Goal: Transaction & Acquisition: Obtain resource

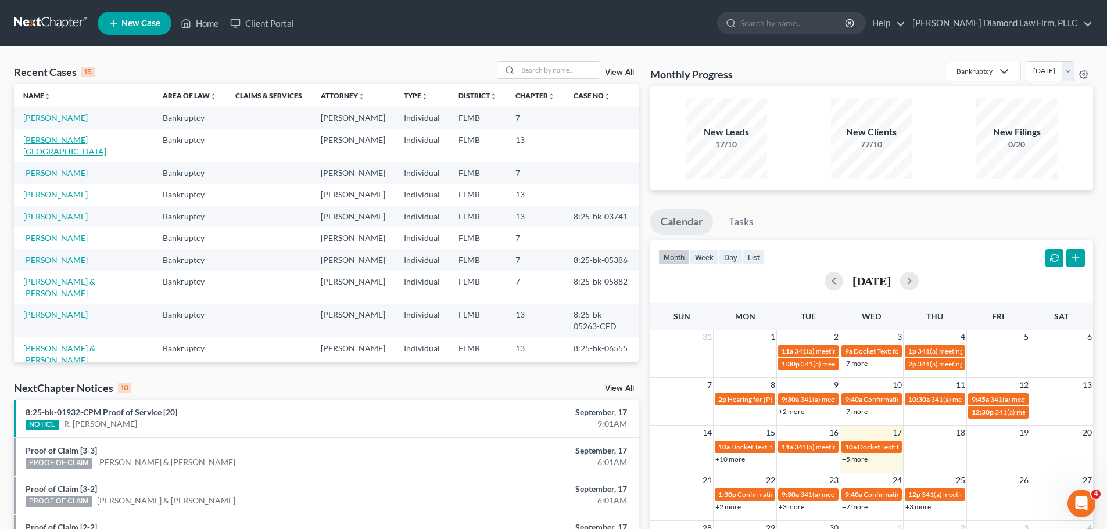
click at [55, 138] on link "[PERSON_NAME][GEOGRAPHIC_DATA]" at bounding box center [64, 145] width 83 height 21
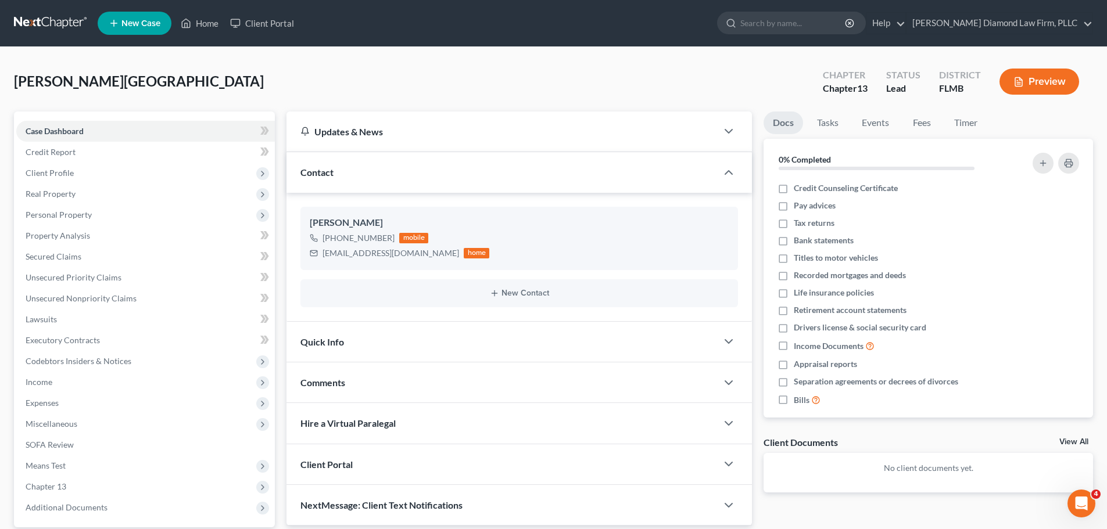
click at [55, 27] on link at bounding box center [51, 23] width 74 height 21
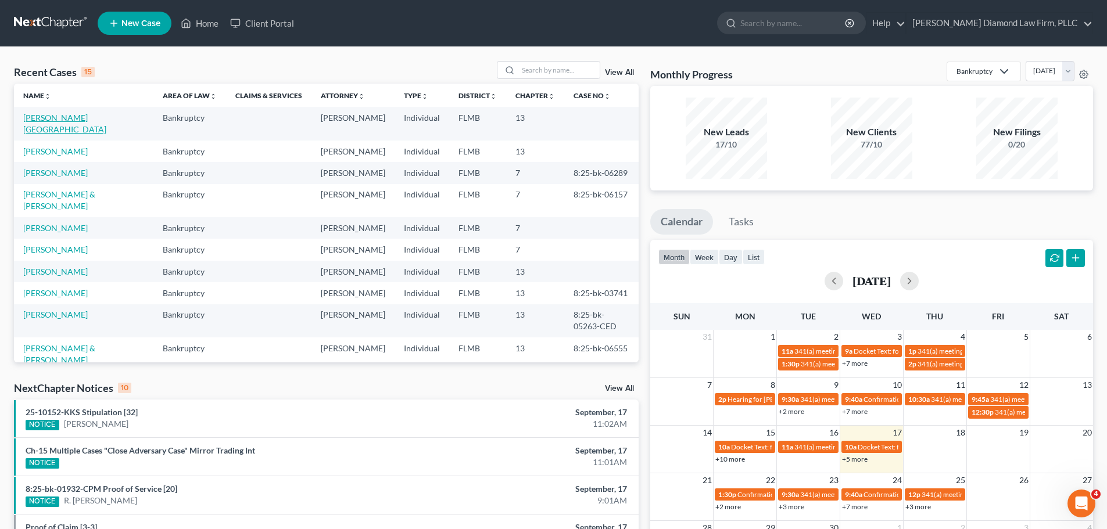
click at [45, 116] on link "[PERSON_NAME][GEOGRAPHIC_DATA]" at bounding box center [64, 123] width 83 height 21
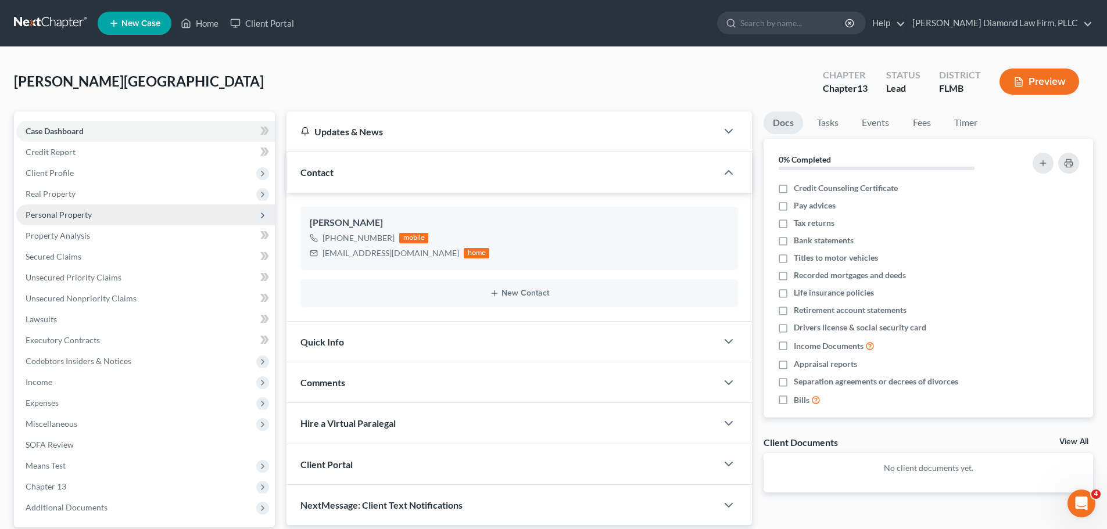
click at [67, 216] on span "Personal Property" at bounding box center [59, 215] width 66 height 10
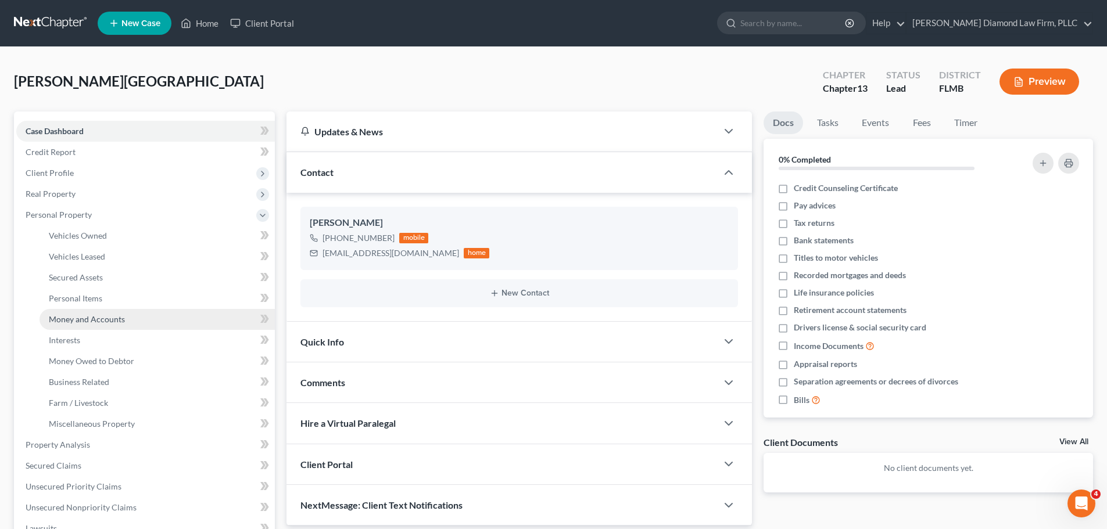
click at [86, 312] on link "Money and Accounts" at bounding box center [157, 319] width 235 height 21
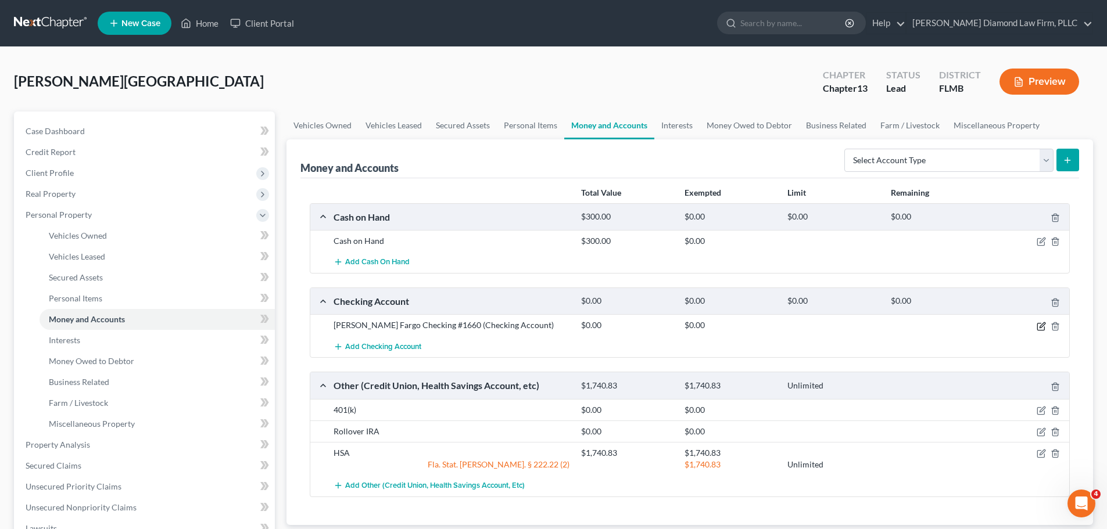
click at [1042, 325] on icon "button" at bounding box center [1041, 324] width 5 height 5
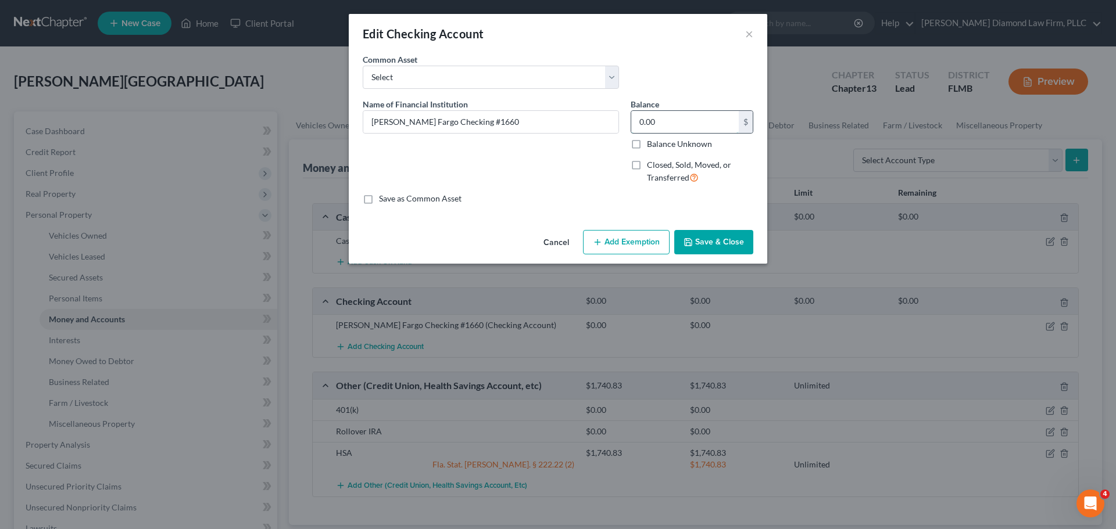
click at [670, 117] on input "0.00" at bounding box center [684, 122] width 107 height 22
type input "218.46"
click at [713, 247] on button "Save & Close" at bounding box center [713, 242] width 79 height 24
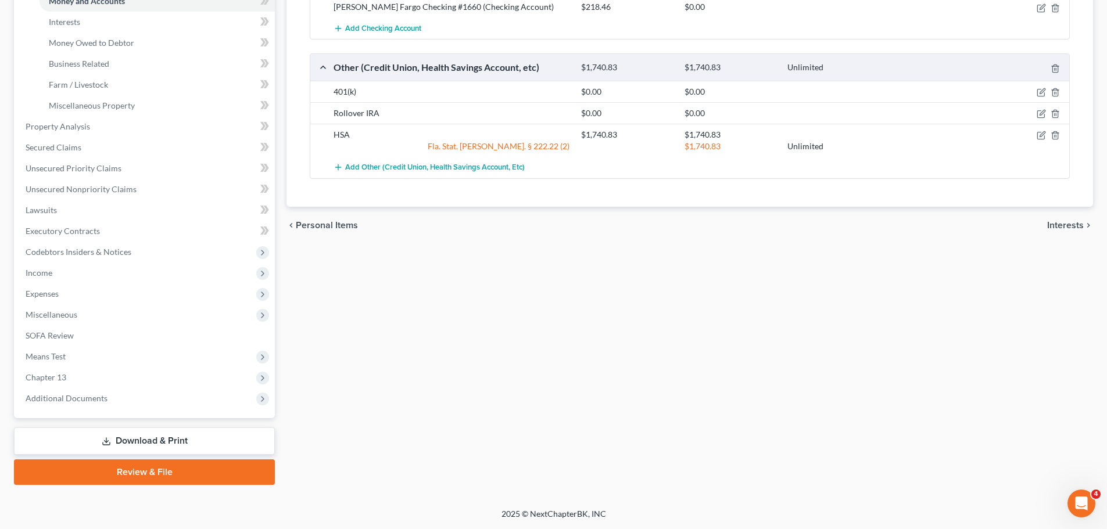
drag, startPoint x: 95, startPoint y: 436, endPoint x: 165, endPoint y: 429, distance: 70.6
click at [95, 436] on link "Download & Print" at bounding box center [144, 441] width 261 height 27
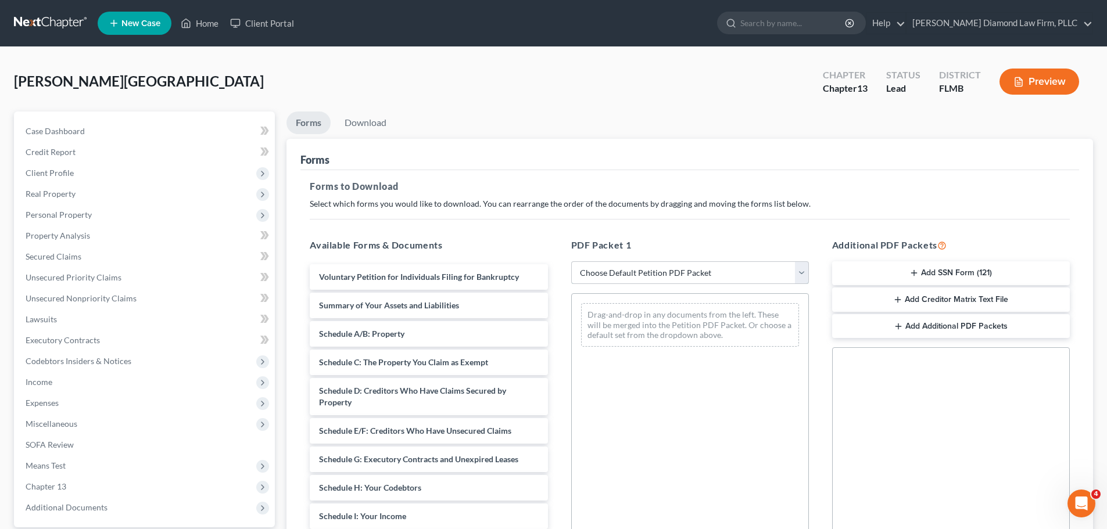
click at [647, 268] on select "Choose Default Petition PDF Packet Complete Bankruptcy Petition (all forms and …" at bounding box center [690, 272] width 238 height 23
select select "0"
click at [571, 261] on select "Choose Default Petition PDF Packet Complete Bankruptcy Petition (all forms and …" at bounding box center [690, 272] width 238 height 23
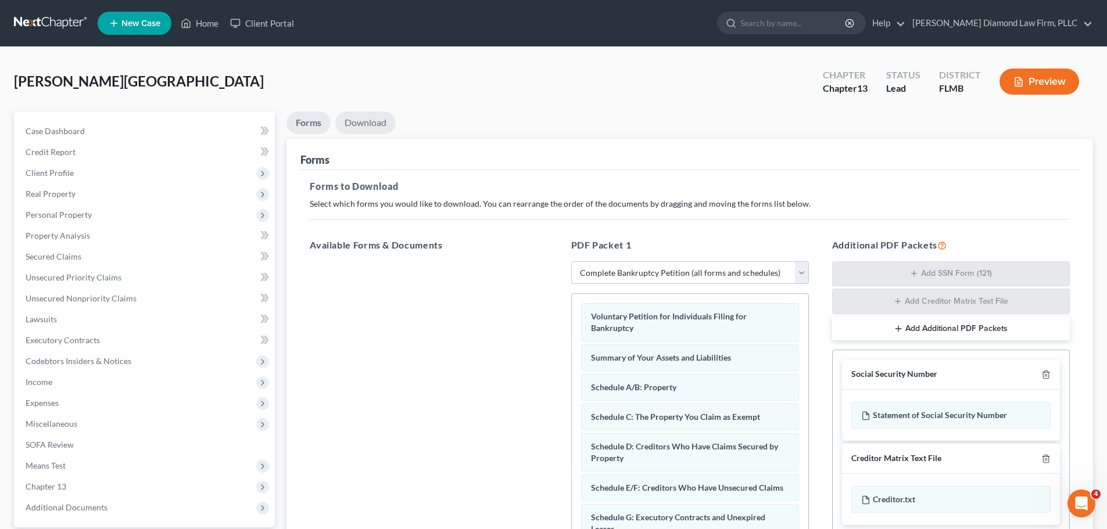
click at [352, 119] on link "Download" at bounding box center [365, 123] width 60 height 23
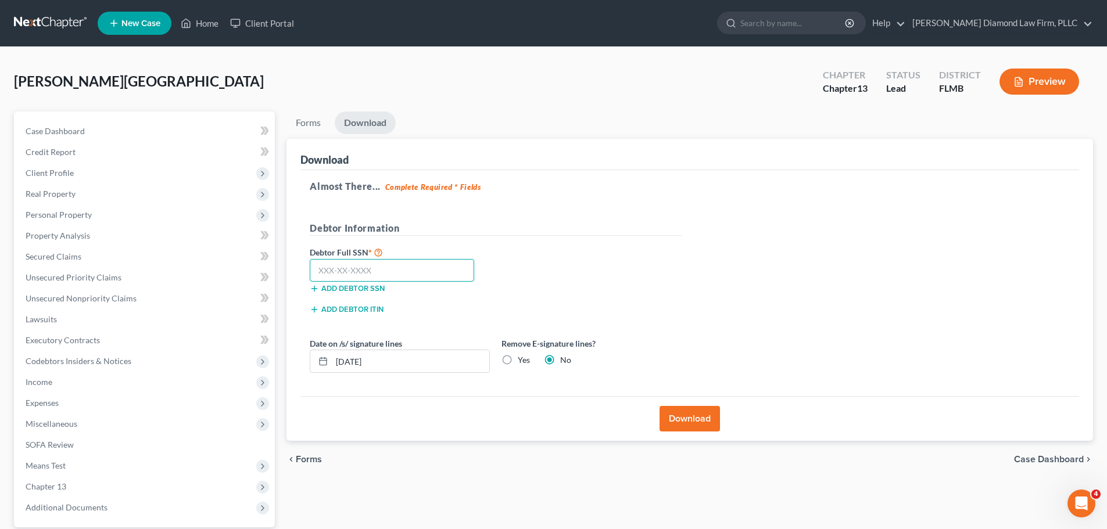
drag, startPoint x: 411, startPoint y: 276, endPoint x: 463, endPoint y: 274, distance: 51.2
click at [411, 275] on input "text" at bounding box center [392, 270] width 164 height 23
click at [332, 265] on input "text" at bounding box center [392, 270] width 164 height 23
type input "592-50-1908"
click at [698, 428] on button "Download" at bounding box center [689, 419] width 60 height 26
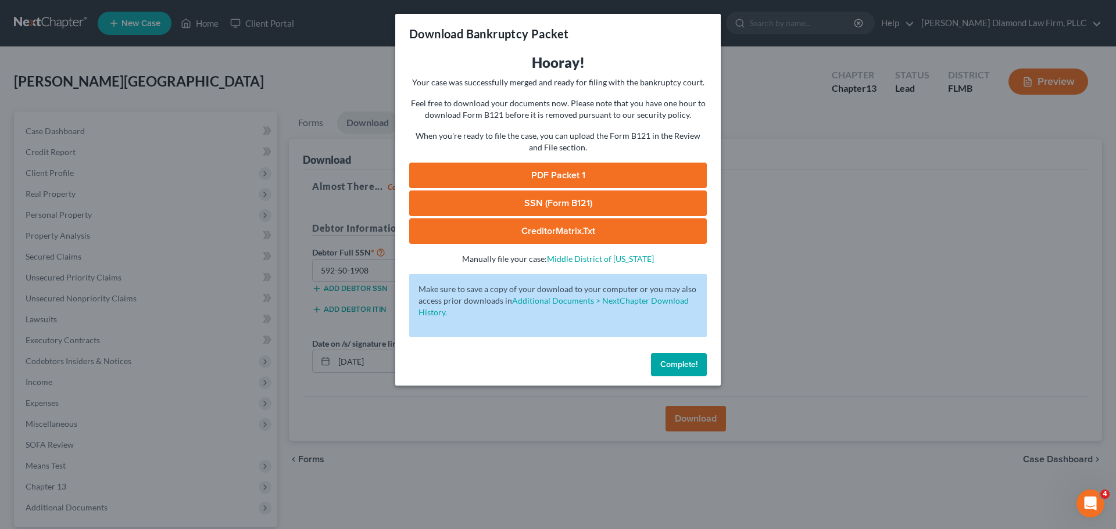
click at [582, 177] on link "PDF Packet 1" at bounding box center [557, 176] width 297 height 26
click at [683, 371] on button "Complete!" at bounding box center [679, 364] width 56 height 23
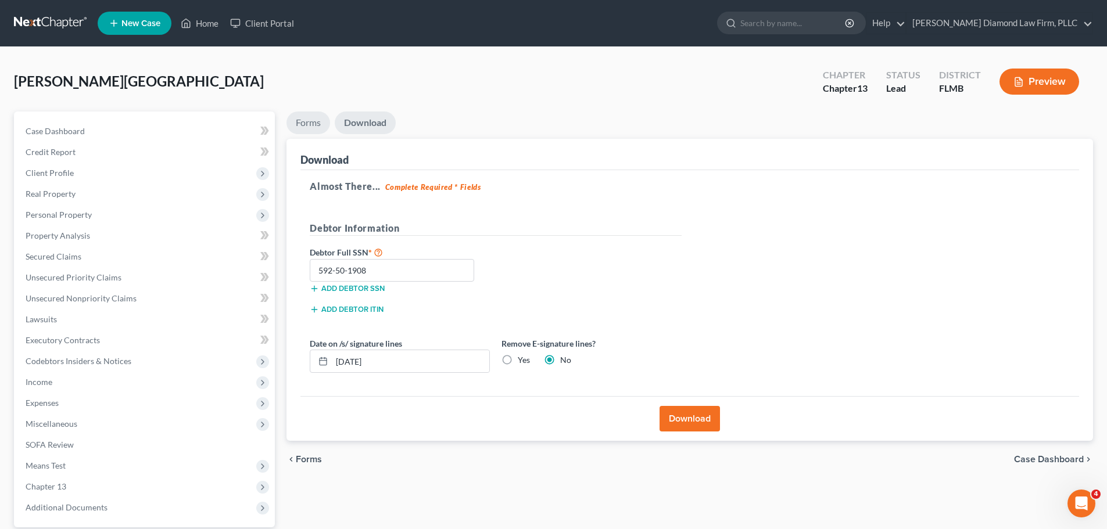
click at [310, 118] on link "Forms" at bounding box center [308, 123] width 44 height 23
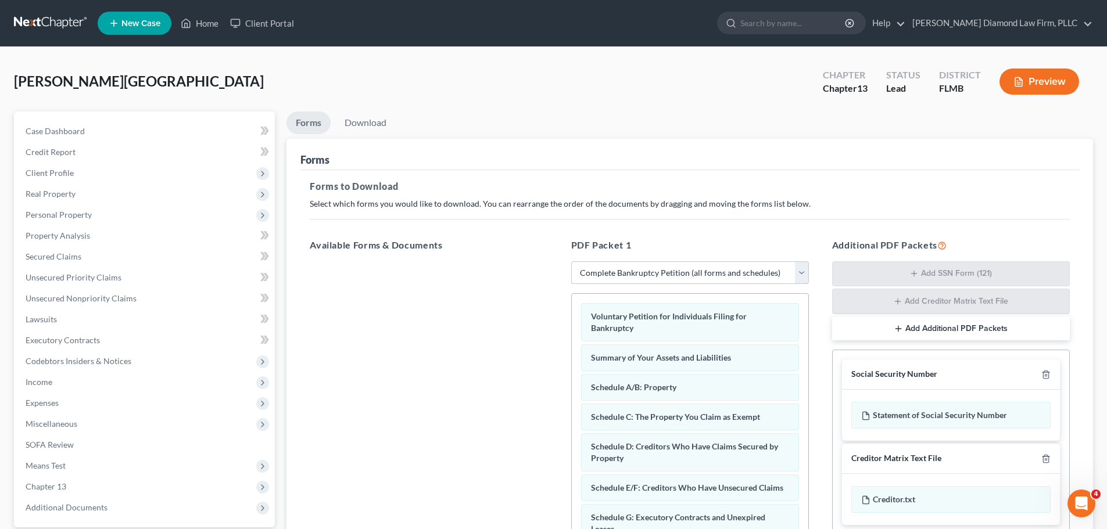
click at [654, 271] on select "Choose Default Petition PDF Packet Complete Bankruptcy Petition (all forms and …" at bounding box center [690, 272] width 238 height 23
select select "3"
click at [571, 261] on select "Choose Default Petition PDF Packet Complete Bankruptcy Petition (all forms and …" at bounding box center [690, 272] width 238 height 23
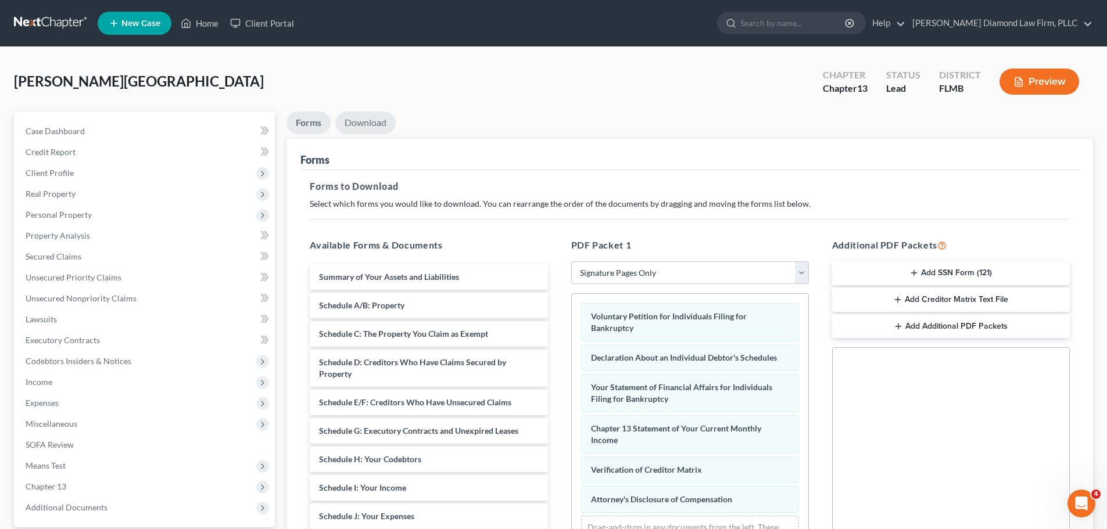
click at [372, 127] on link "Download" at bounding box center [365, 123] width 60 height 23
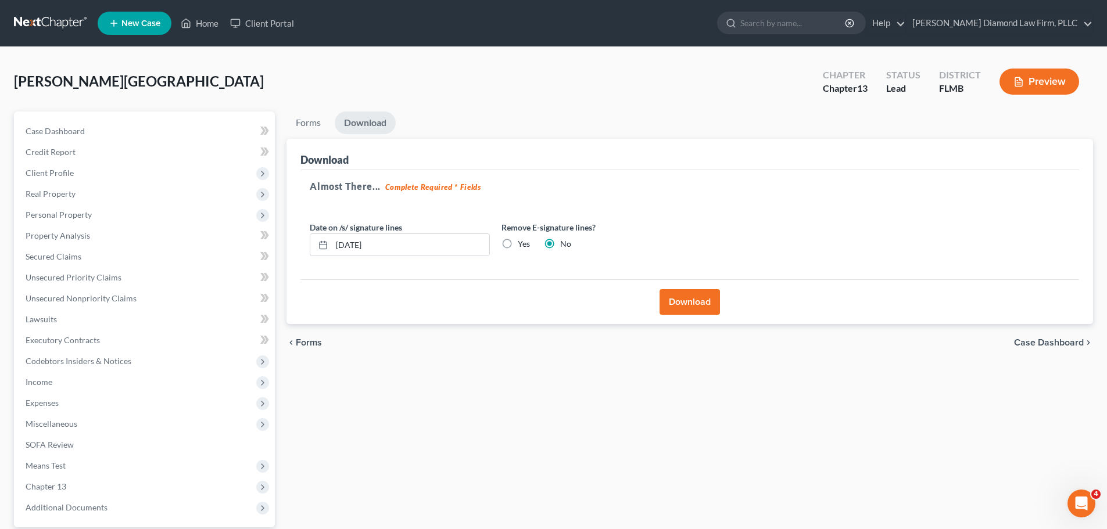
click at [518, 242] on label "Yes" at bounding box center [524, 244] width 12 height 12
click at [522, 242] on input "Yes" at bounding box center [526, 242] width 8 height 8
radio input "true"
radio input "false"
drag, startPoint x: 408, startPoint y: 247, endPoint x: 293, endPoint y: 249, distance: 115.1
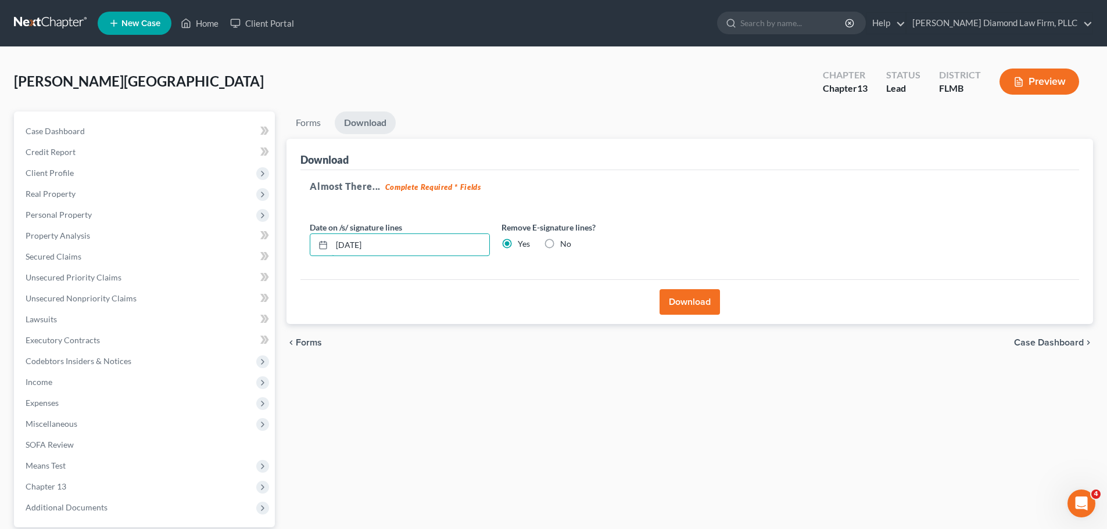
click at [293, 249] on div "Download Almost There... Complete Required * Fields Date on /s/ signature lines…" at bounding box center [689, 232] width 806 height 186
click at [702, 298] on button "Download" at bounding box center [689, 302] width 60 height 26
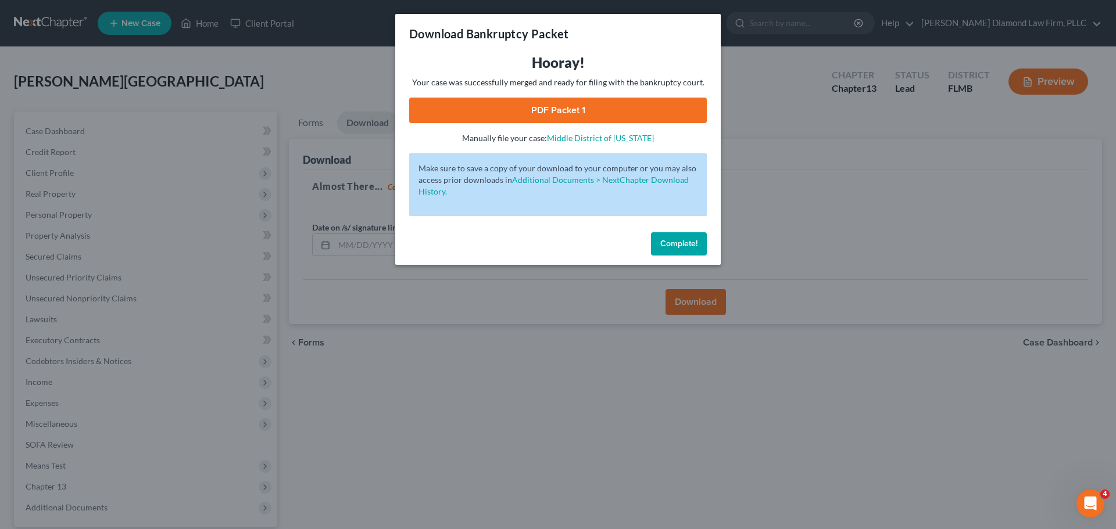
click at [522, 98] on link "PDF Packet 1" at bounding box center [557, 111] width 297 height 26
click at [674, 238] on button "Complete!" at bounding box center [679, 243] width 56 height 23
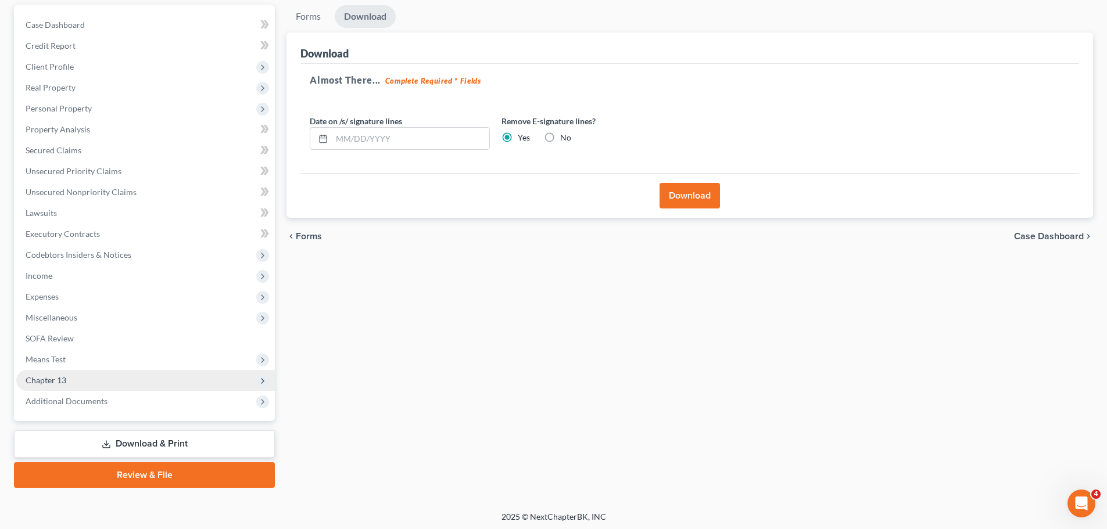
scroll to position [109, 0]
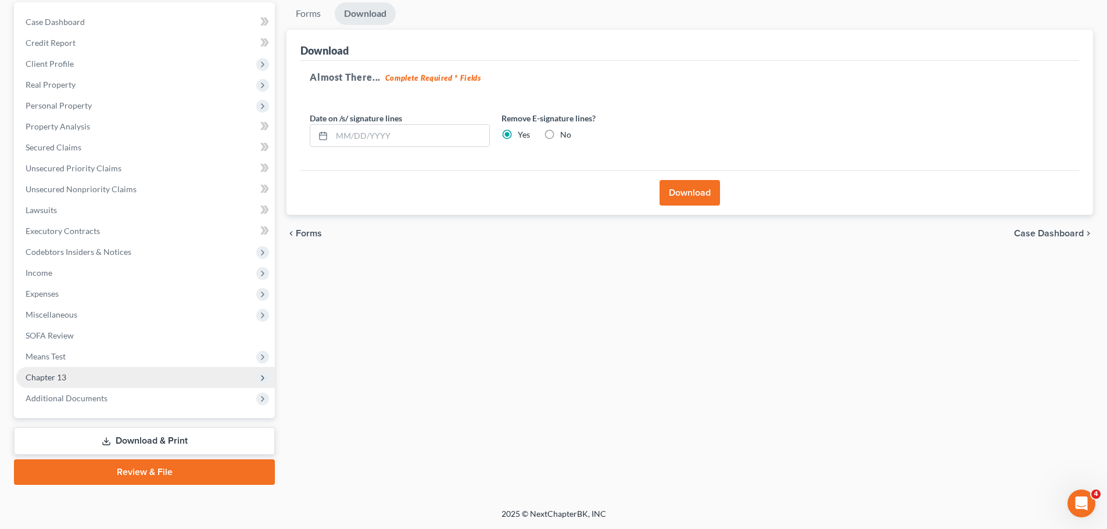
click at [73, 375] on span "Chapter 13" at bounding box center [145, 377] width 259 height 21
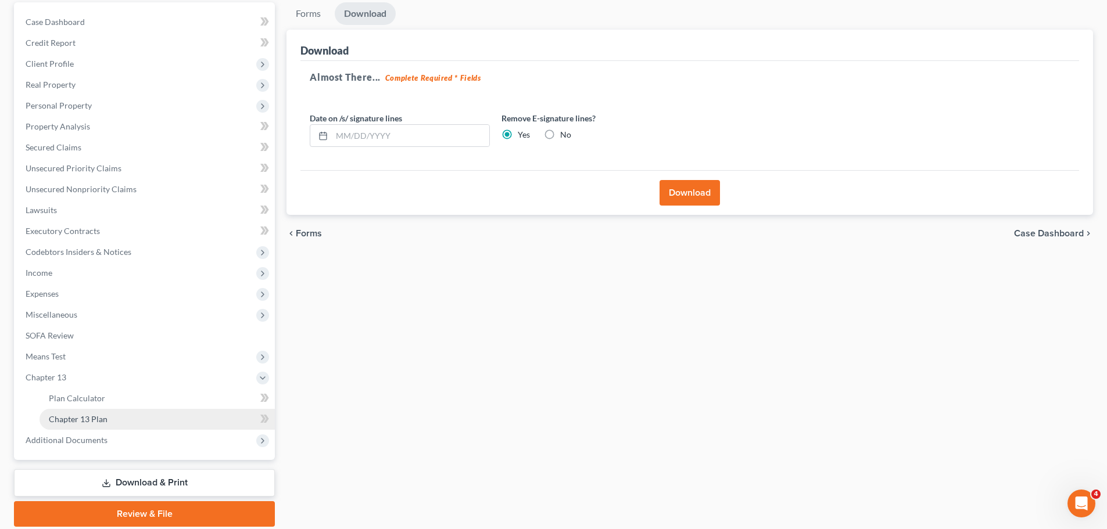
click at [67, 416] on span "Chapter 13 Plan" at bounding box center [78, 419] width 59 height 10
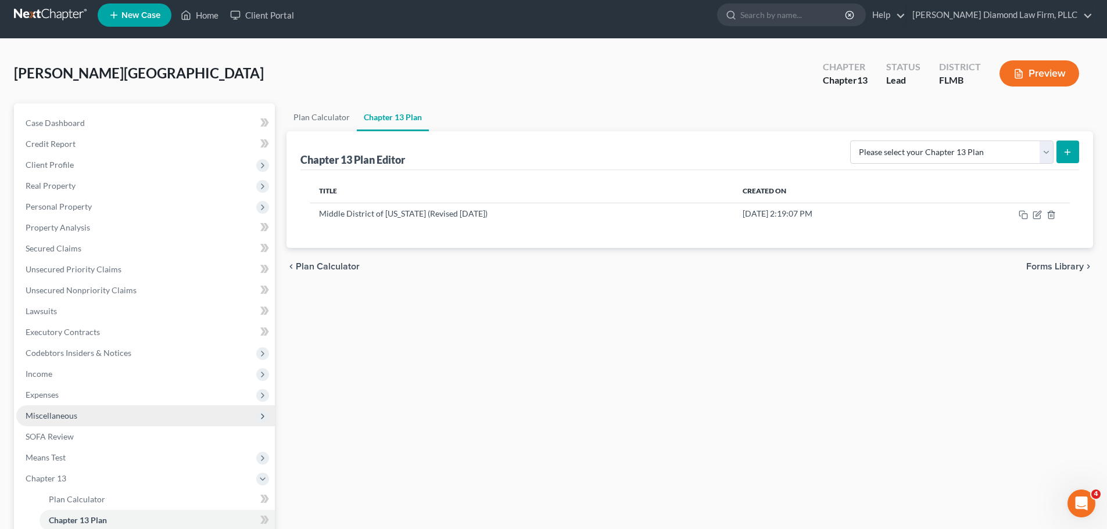
scroll to position [58, 0]
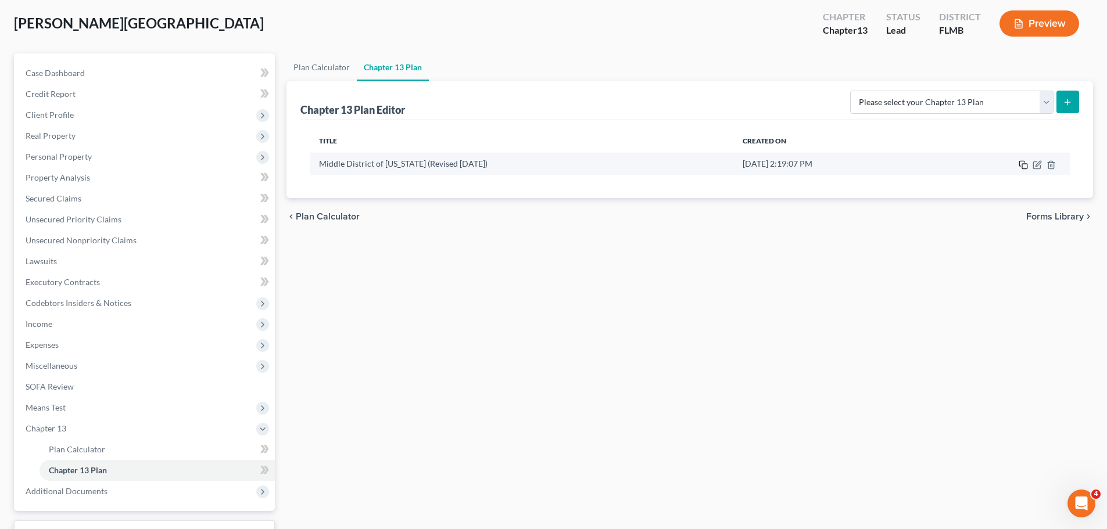
click at [1021, 166] on icon "button" at bounding box center [1023, 164] width 9 height 9
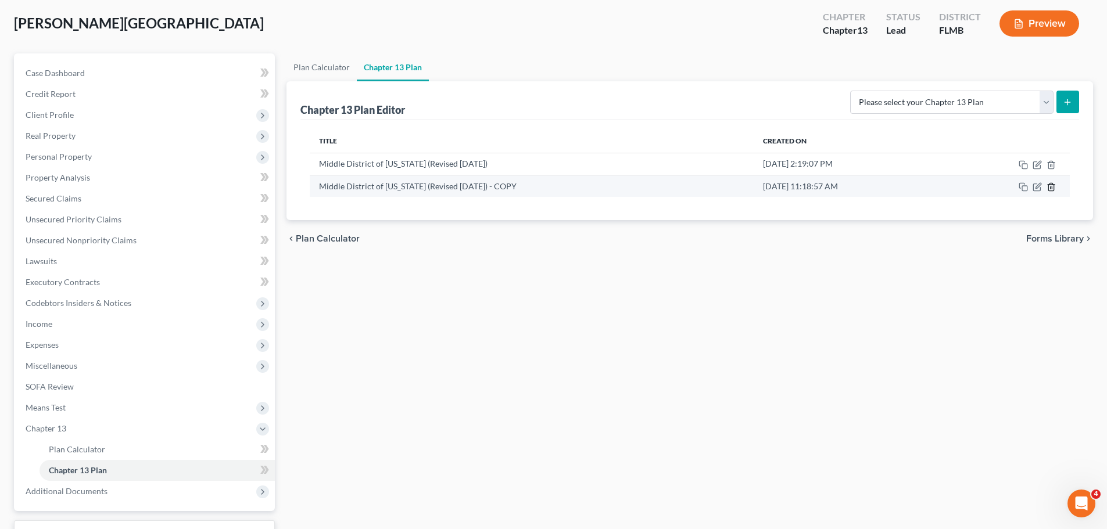
click at [1051, 184] on icon "button" at bounding box center [1050, 187] width 5 height 8
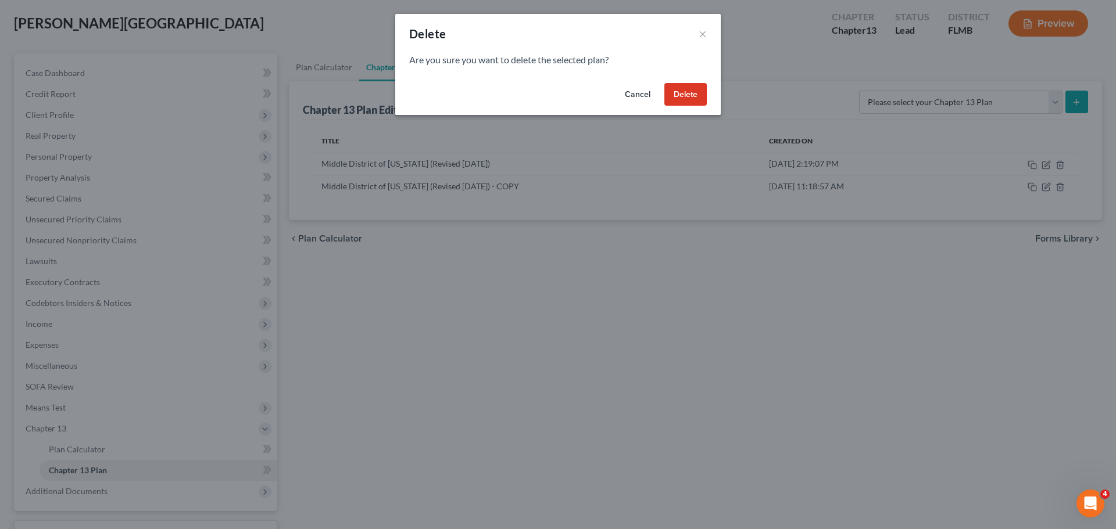
click at [630, 88] on button "Cancel" at bounding box center [637, 94] width 44 height 23
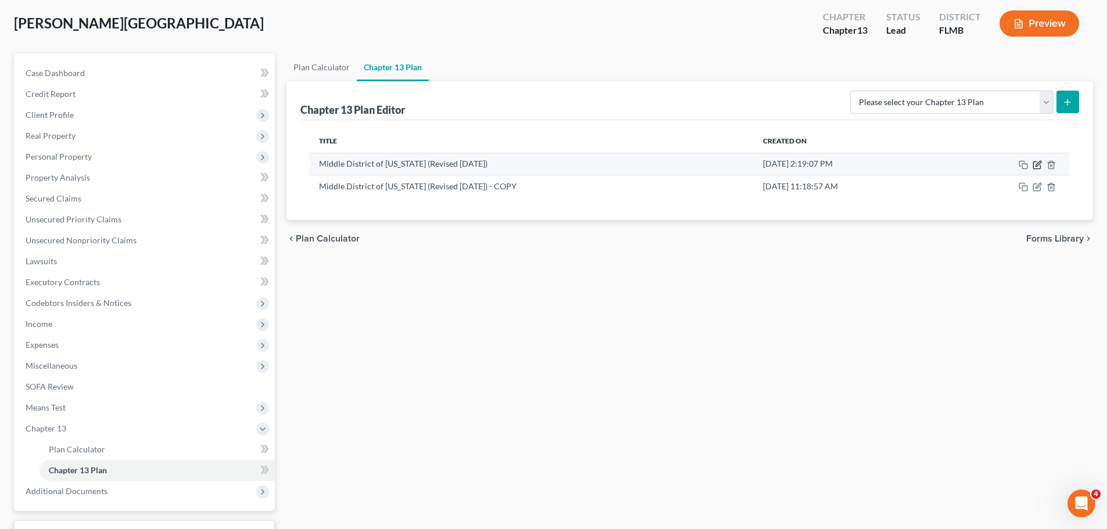
click at [1038, 164] on icon "button" at bounding box center [1036, 164] width 9 height 9
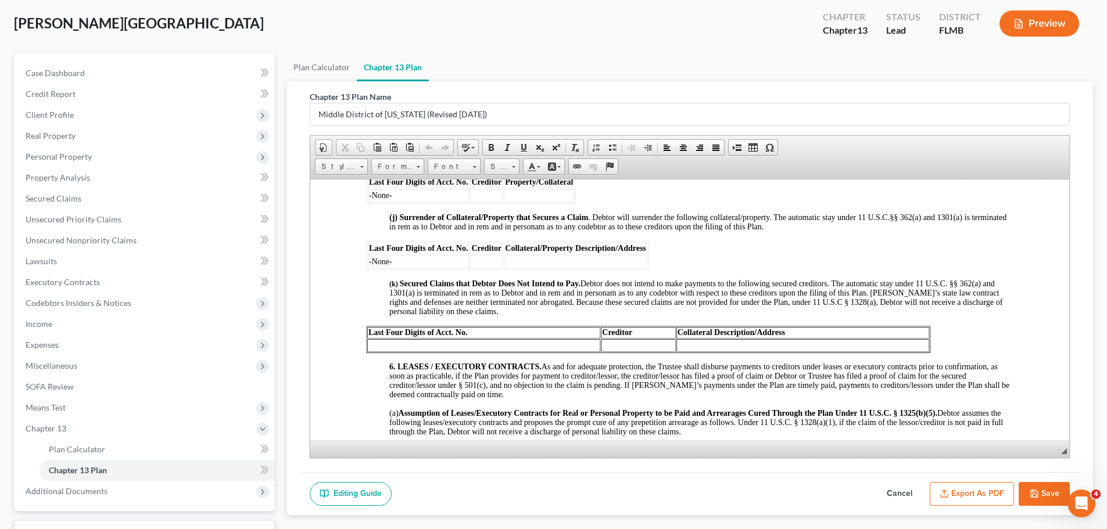
scroll to position [1859, 0]
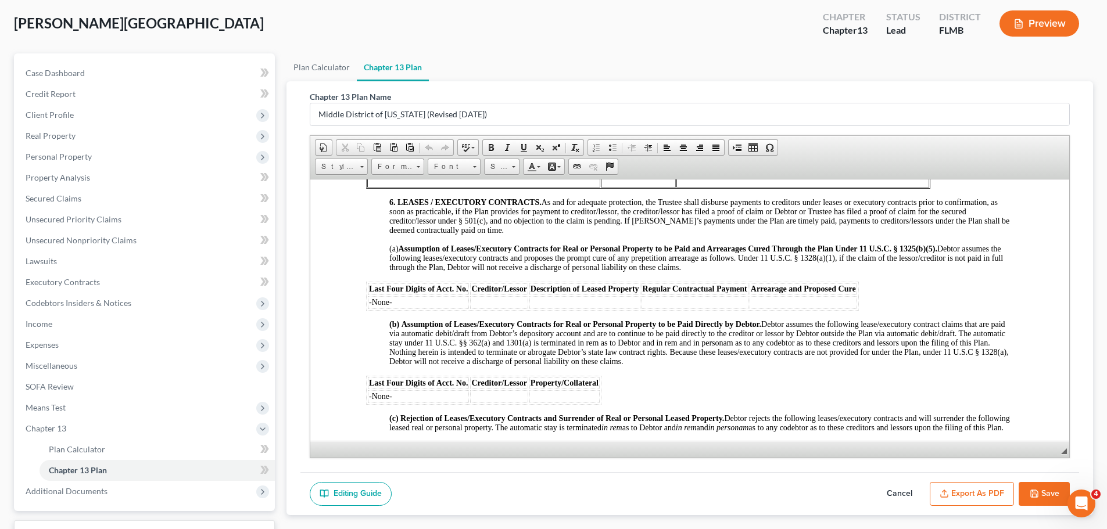
click at [955, 494] on button "Export as PDF" at bounding box center [972, 494] width 84 height 24
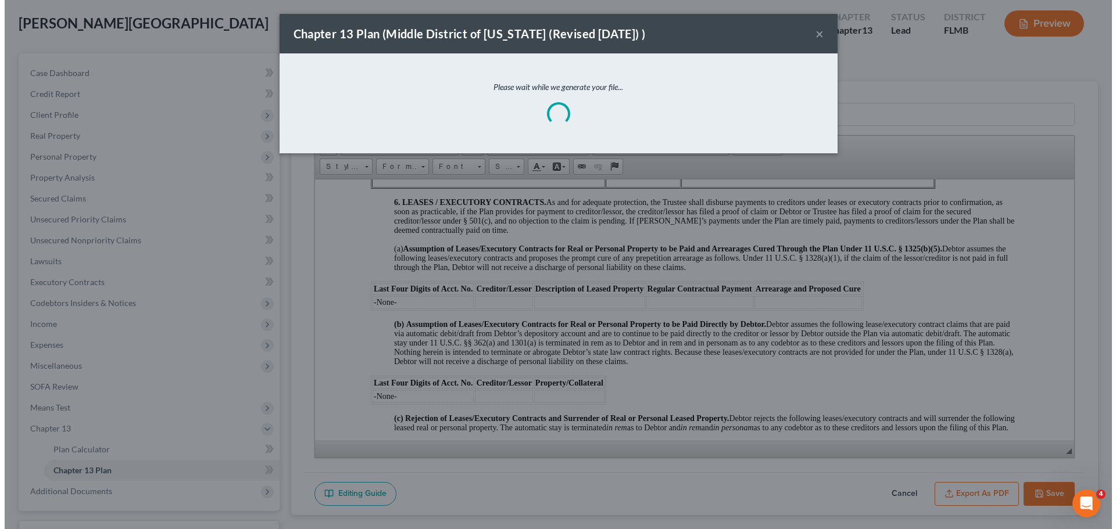
scroll to position [1850, 0]
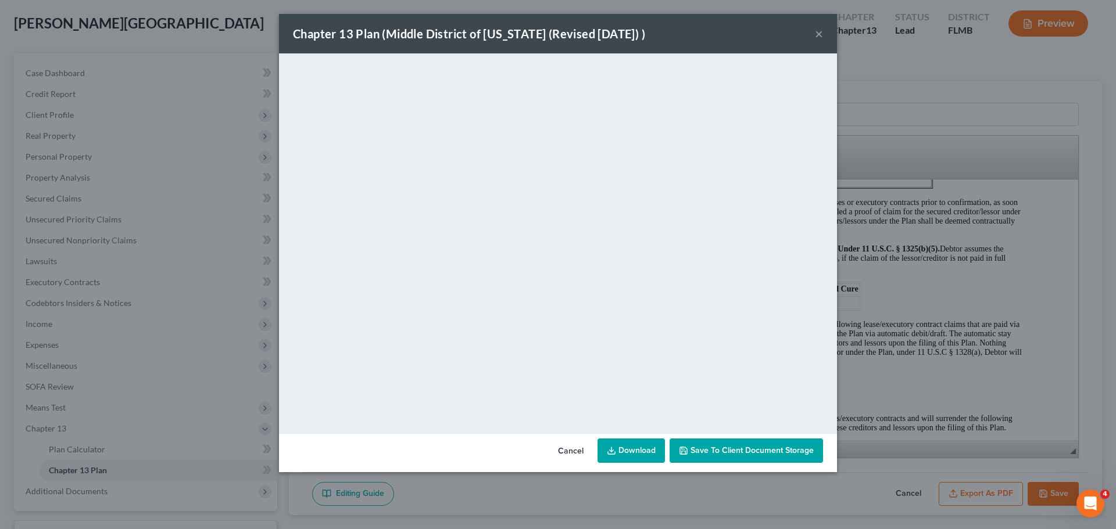
click at [652, 446] on link "Download" at bounding box center [630, 451] width 67 height 24
click at [816, 34] on button "×" at bounding box center [819, 34] width 8 height 14
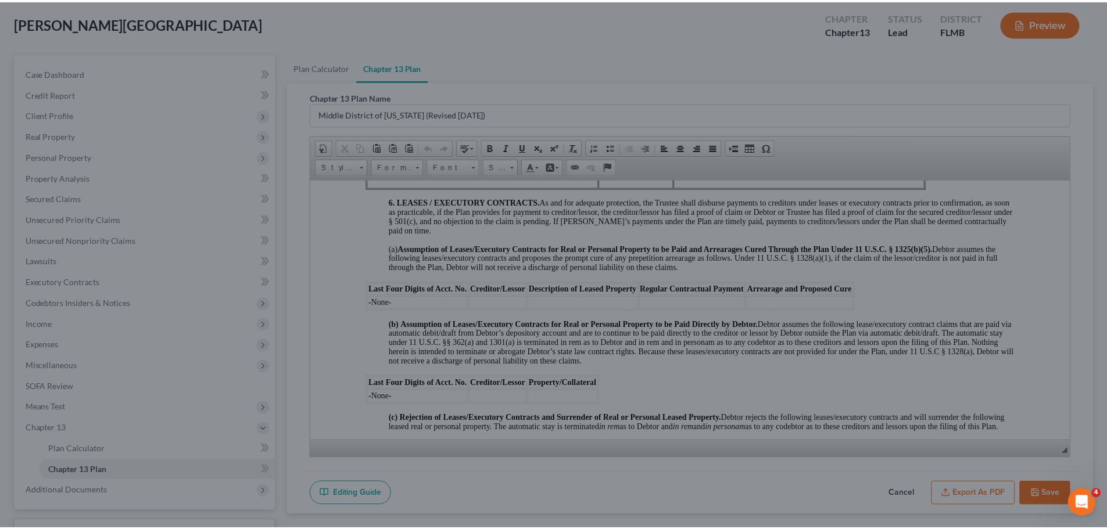
scroll to position [1859, 0]
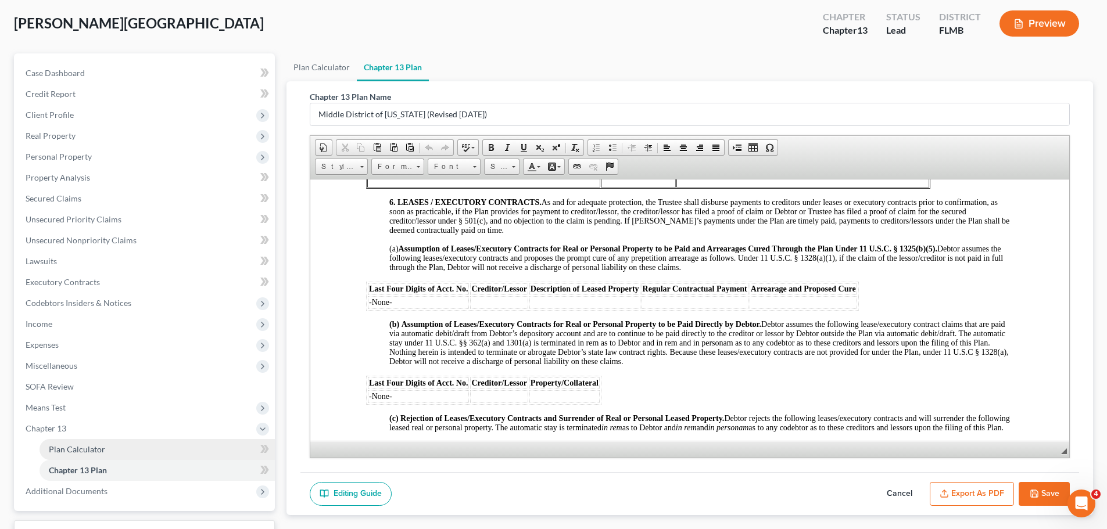
click at [73, 443] on link "Plan Calculator" at bounding box center [157, 449] width 235 height 21
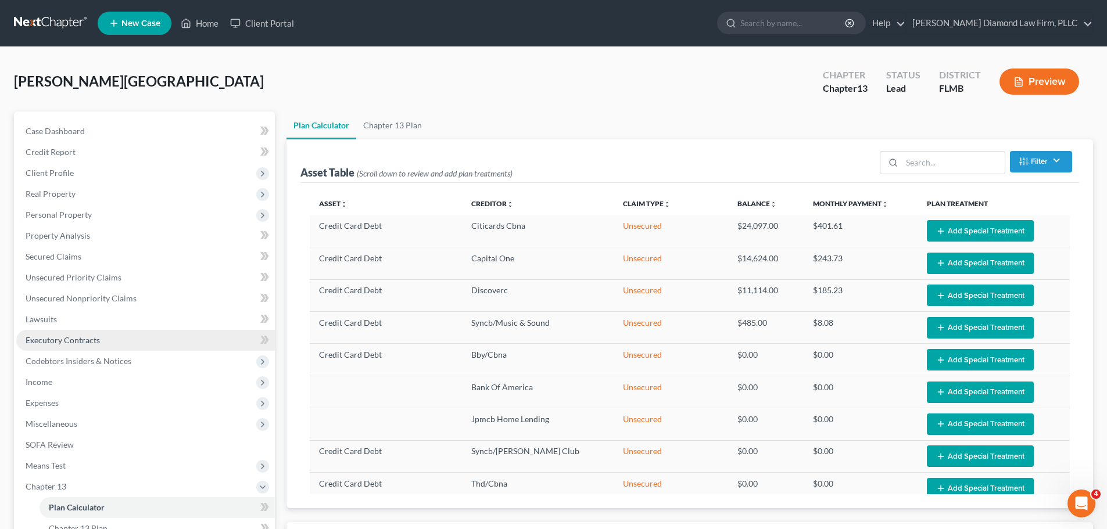
select select "59"
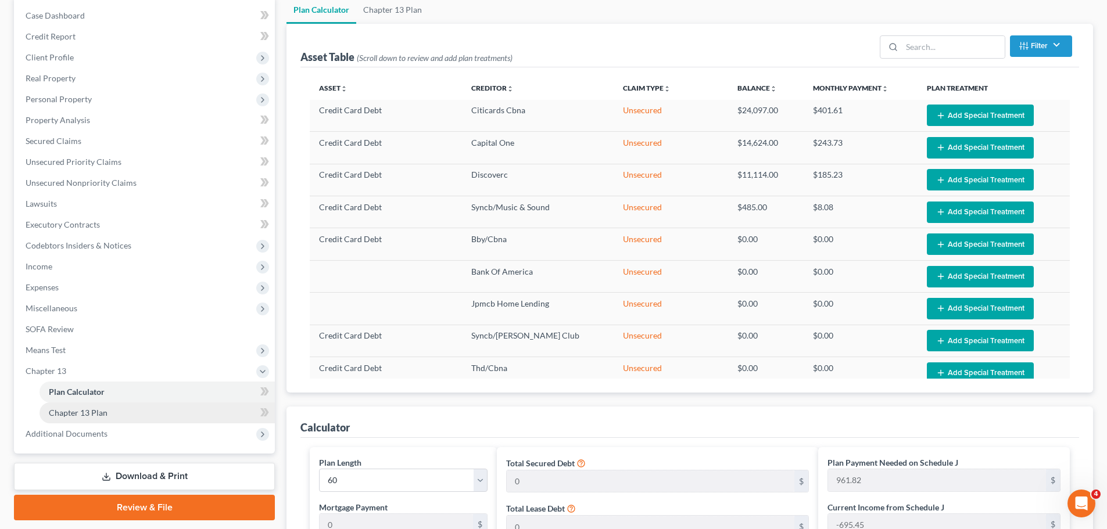
scroll to position [116, 0]
click at [77, 411] on span "Chapter 13 Plan" at bounding box center [78, 412] width 59 height 10
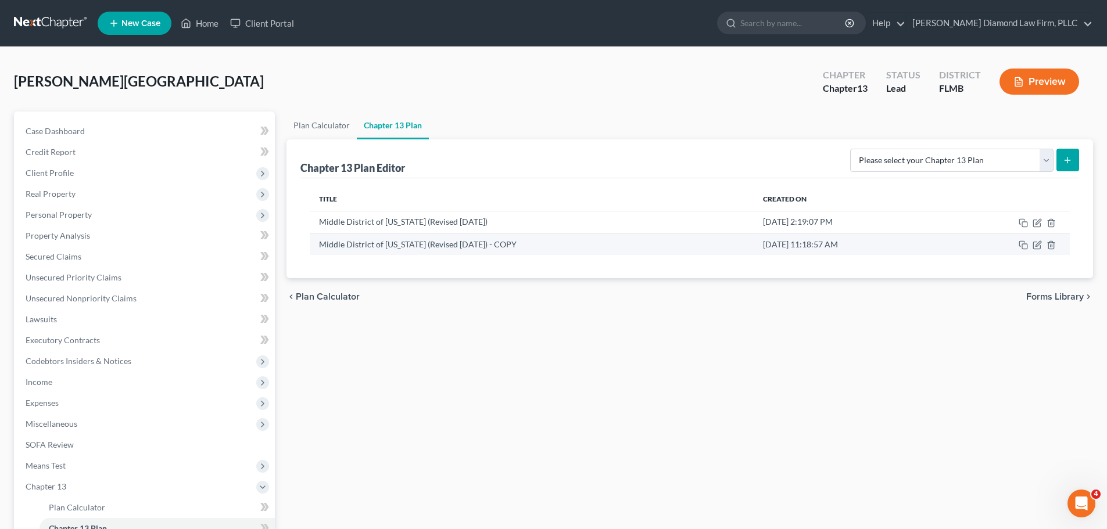
click at [895, 245] on td "Sep 17, 2025 11:18:57 AM" at bounding box center [850, 244] width 192 height 22
click at [1055, 248] on icon "button" at bounding box center [1050, 245] width 9 height 9
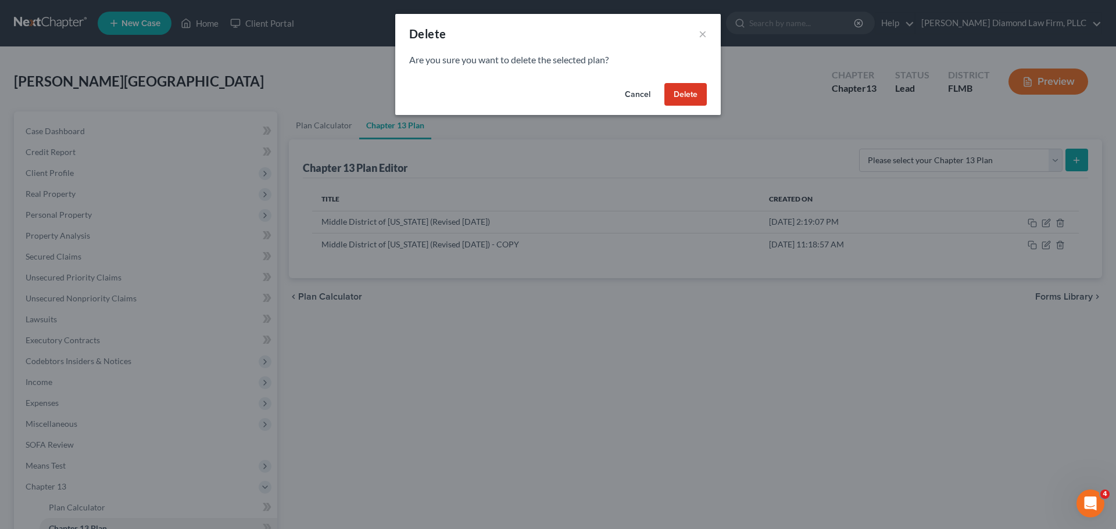
click at [683, 91] on button "Delete" at bounding box center [685, 94] width 42 height 23
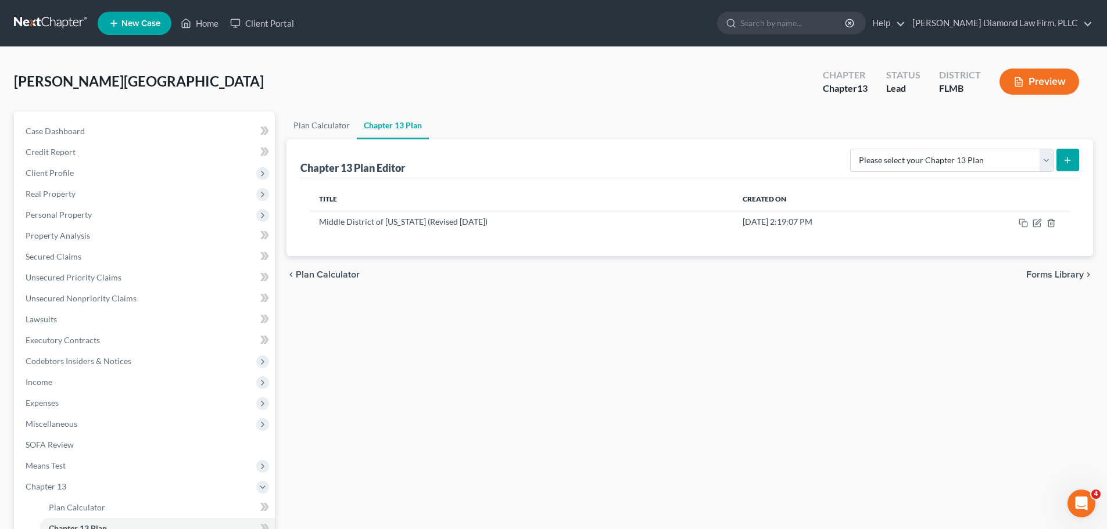
click at [27, 26] on link at bounding box center [51, 23] width 74 height 21
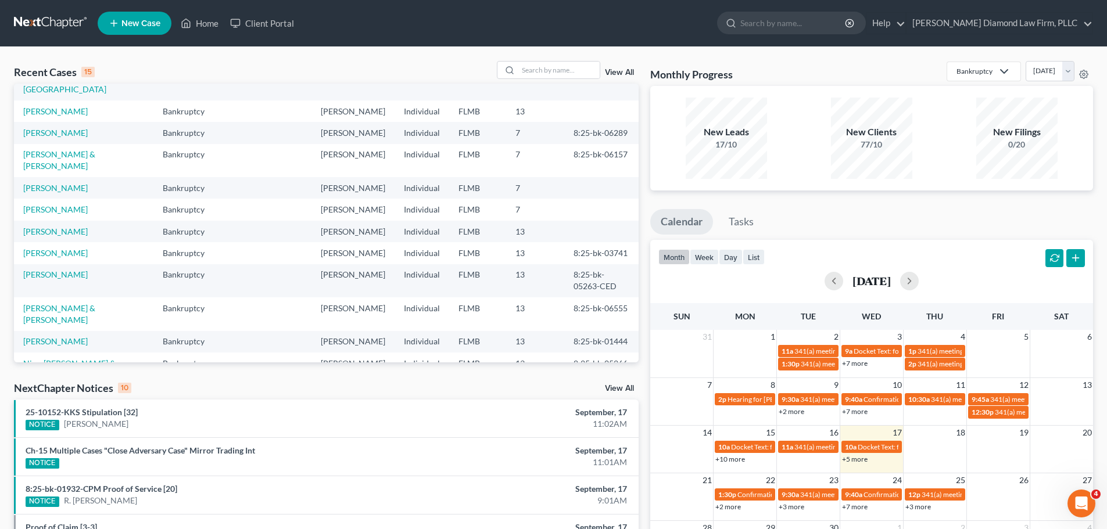
scroll to position [58, 0]
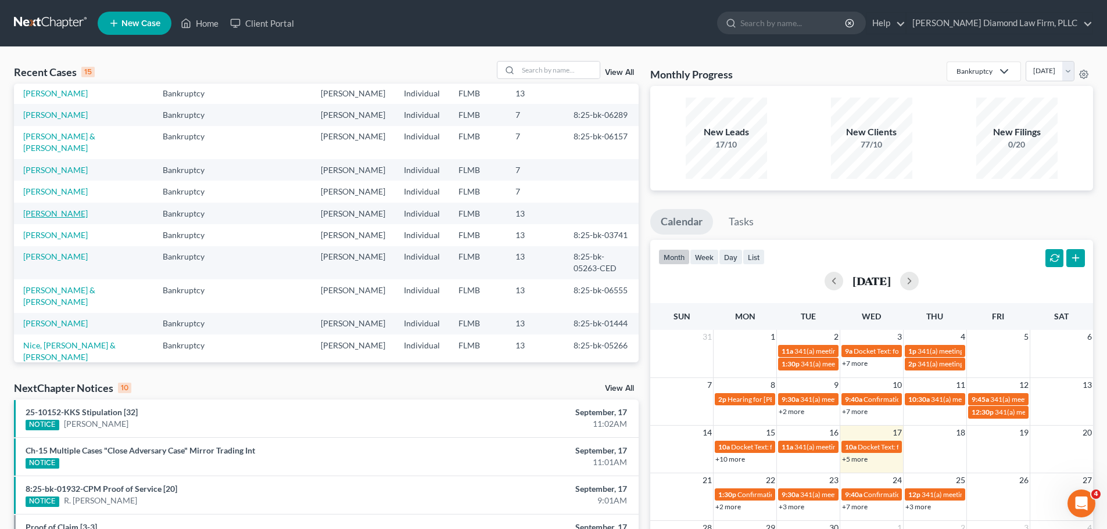
click at [55, 218] on link "[PERSON_NAME]" at bounding box center [55, 214] width 64 height 10
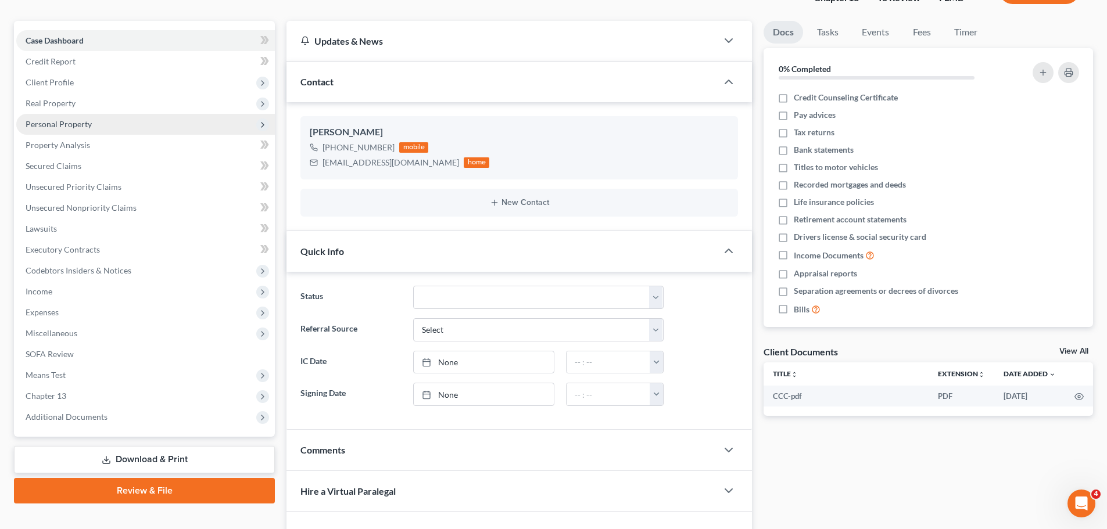
scroll to position [199, 0]
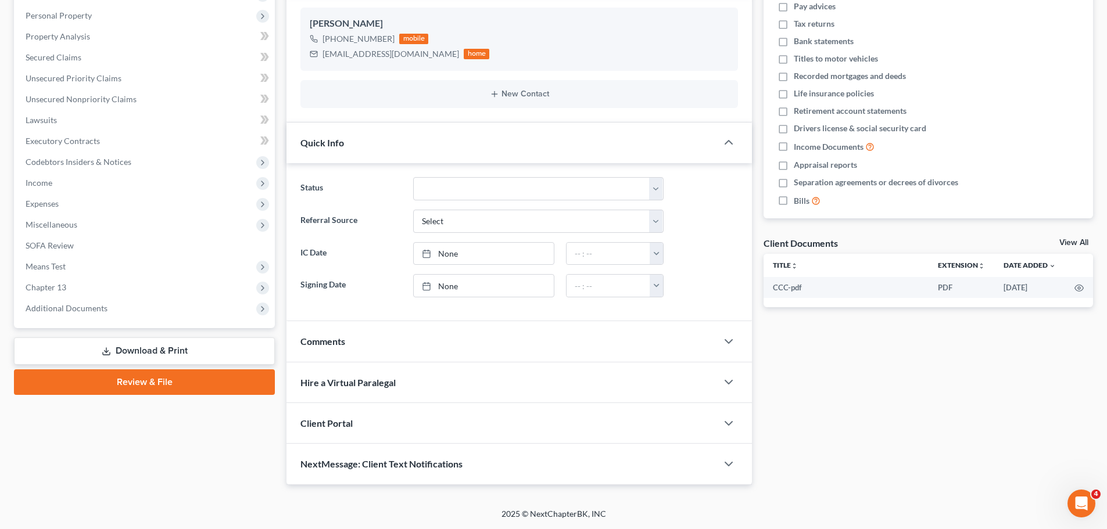
click at [97, 356] on link "Download & Print" at bounding box center [144, 351] width 261 height 27
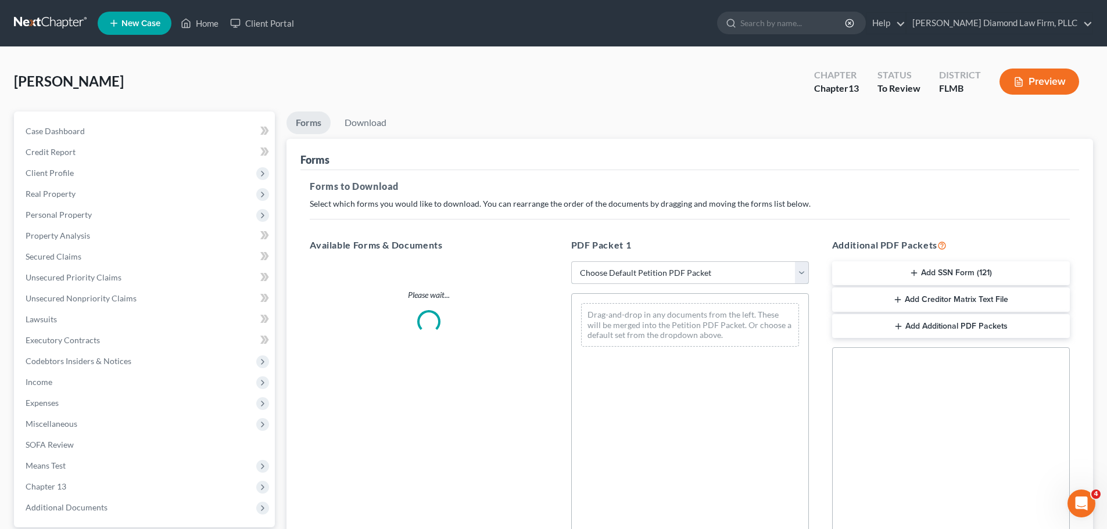
click at [667, 281] on select "Choose Default Petition PDF Packet Complete Bankruptcy Petition (all forms and …" at bounding box center [690, 272] width 238 height 23
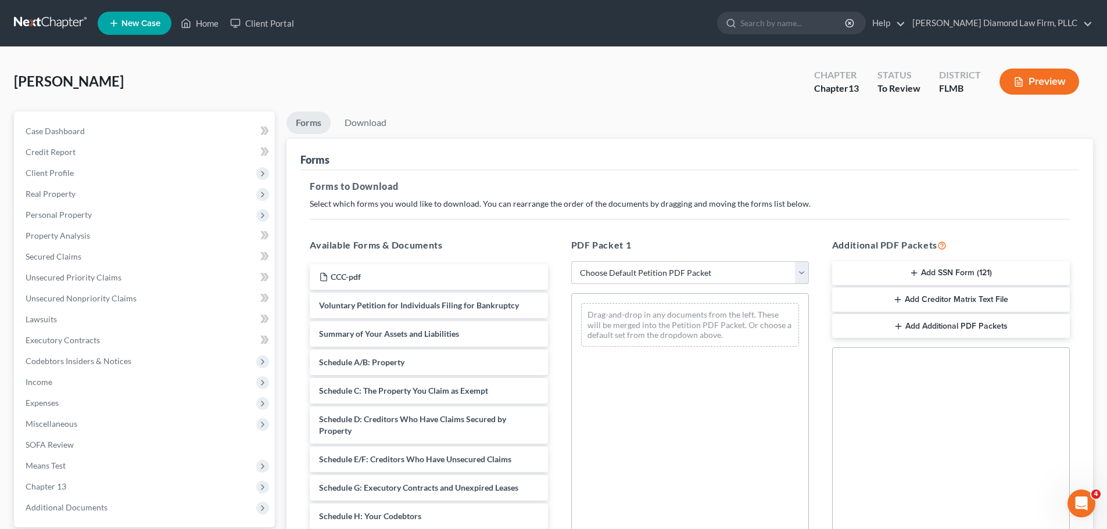
click at [667, 281] on select "Choose Default Petition PDF Packet Complete Bankruptcy Petition (all forms and …" at bounding box center [690, 272] width 238 height 23
click at [914, 280] on button "Add SSN Form (121)" at bounding box center [951, 273] width 238 height 24
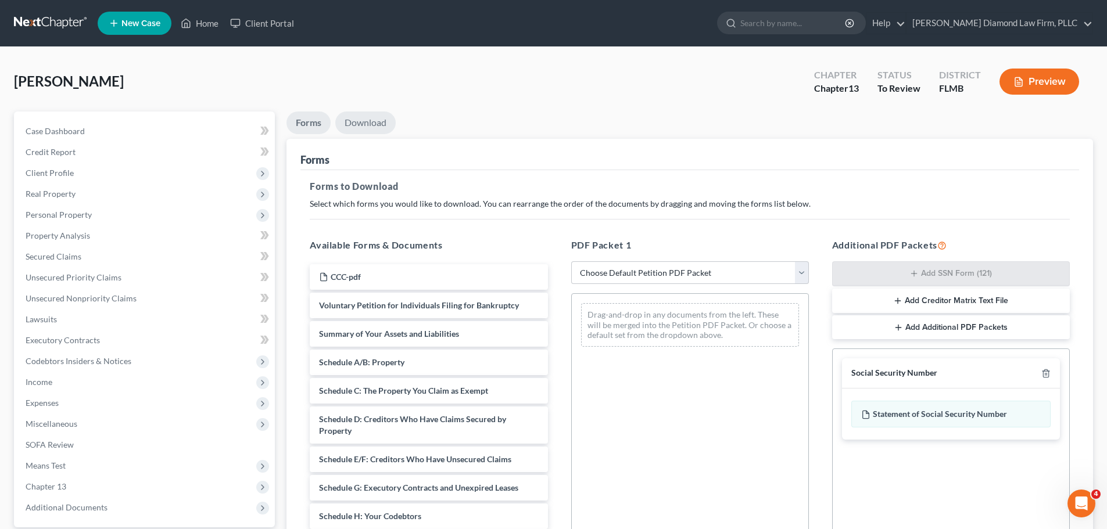
click at [360, 117] on link "Download" at bounding box center [365, 123] width 60 height 23
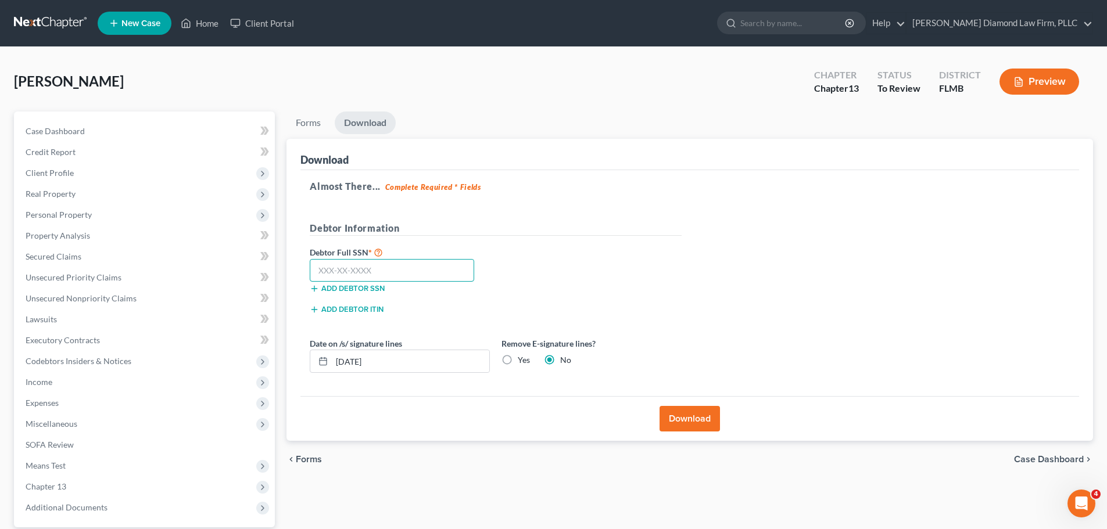
click at [381, 263] on input "text" at bounding box center [392, 270] width 164 height 23
type input "075-60-3160"
click at [709, 415] on button "Download" at bounding box center [689, 419] width 60 height 26
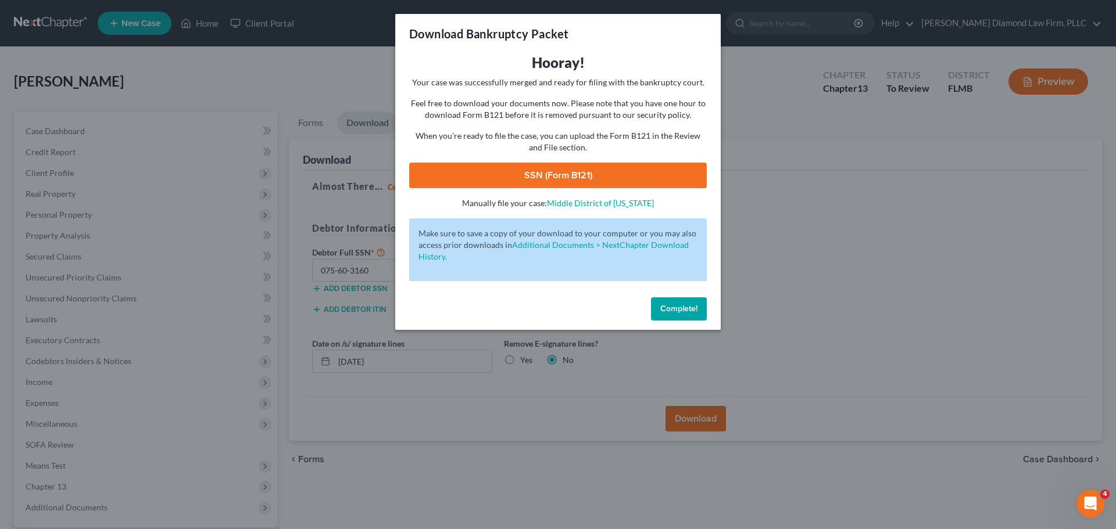
click at [573, 196] on div "Hooray! Your case was successfully merged and ready for filing with the bankrup…" at bounding box center [557, 131] width 297 height 156
click at [575, 181] on link "SSN (Form B121)" at bounding box center [557, 176] width 297 height 26
click at [675, 311] on span "Complete!" at bounding box center [678, 309] width 37 height 10
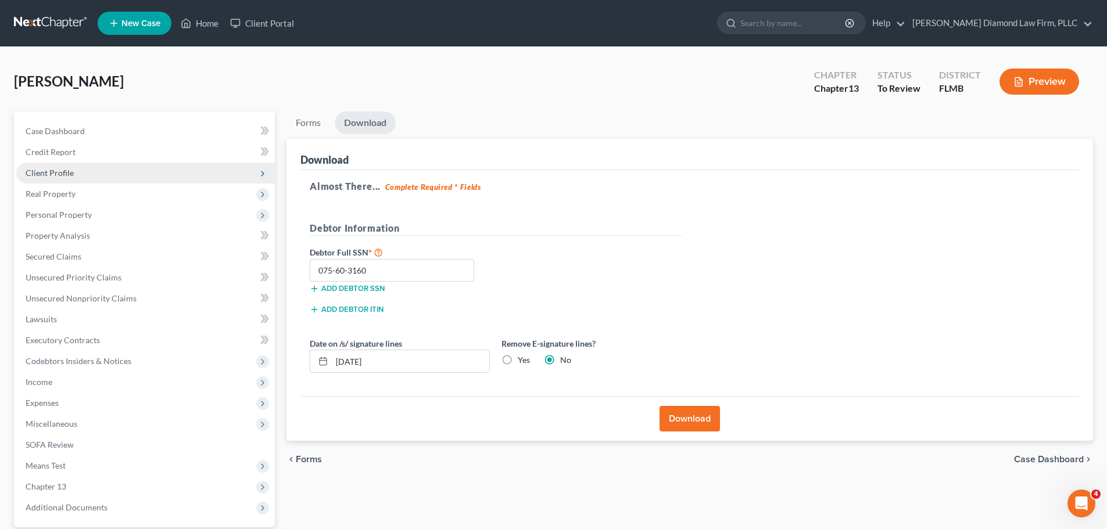
click at [73, 171] on span "Client Profile" at bounding box center [145, 173] width 259 height 21
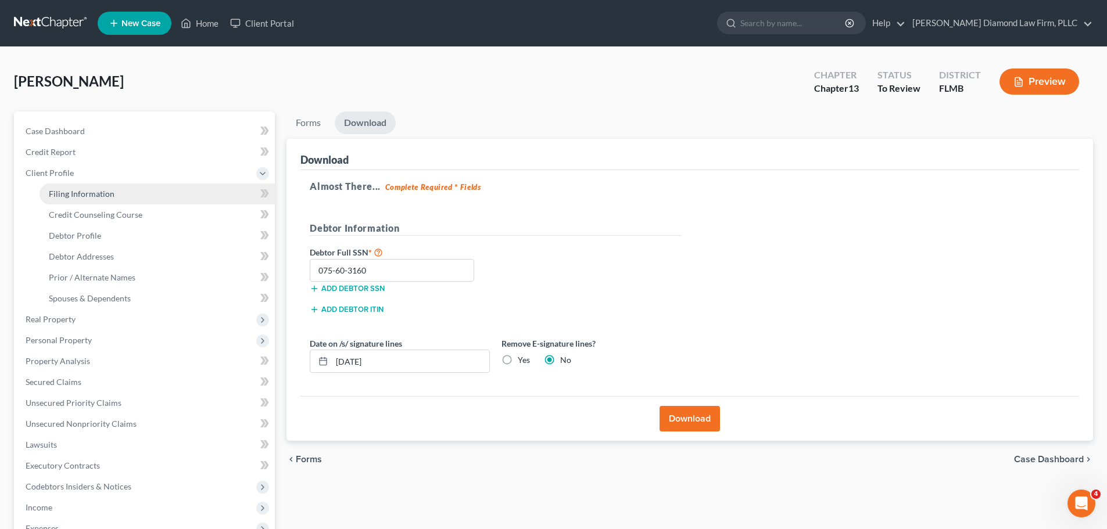
click at [79, 198] on span "Filing Information" at bounding box center [82, 194] width 66 height 10
select select "1"
select select "0"
select select "3"
select select "9"
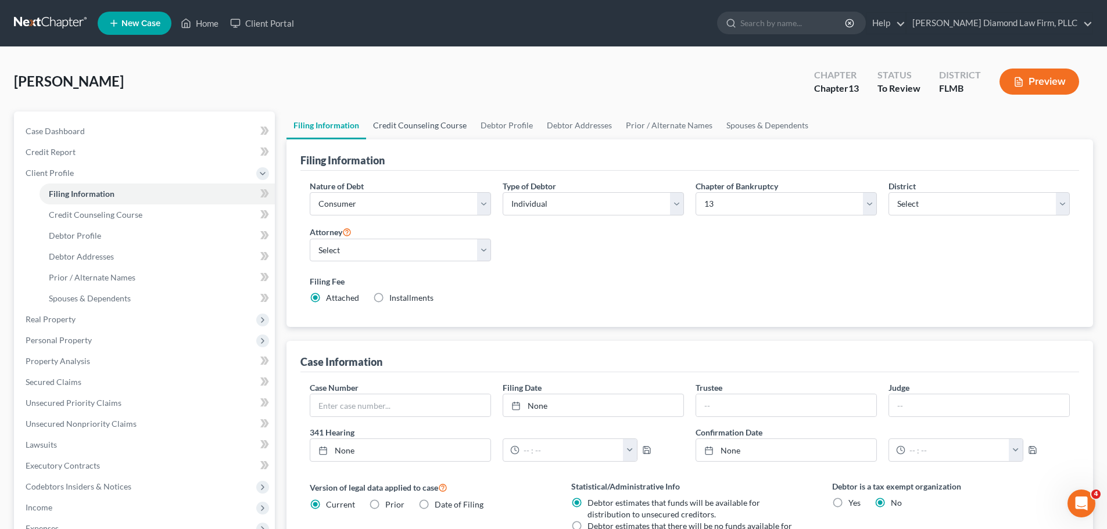
click at [410, 128] on link "Credit Counseling Course" at bounding box center [419, 126] width 107 height 28
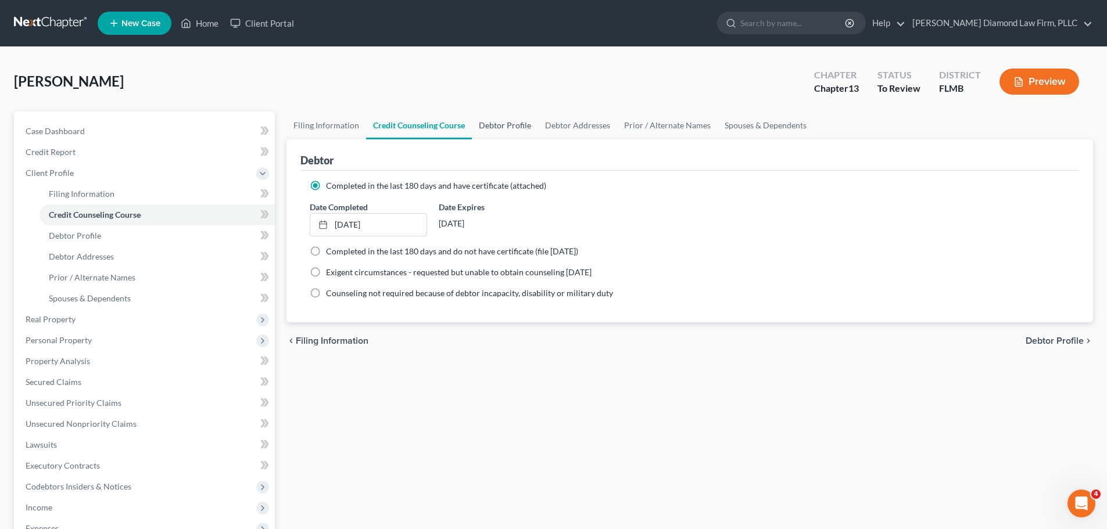
click at [511, 128] on link "Debtor Profile" at bounding box center [505, 126] width 66 height 28
select select "4"
select select "0"
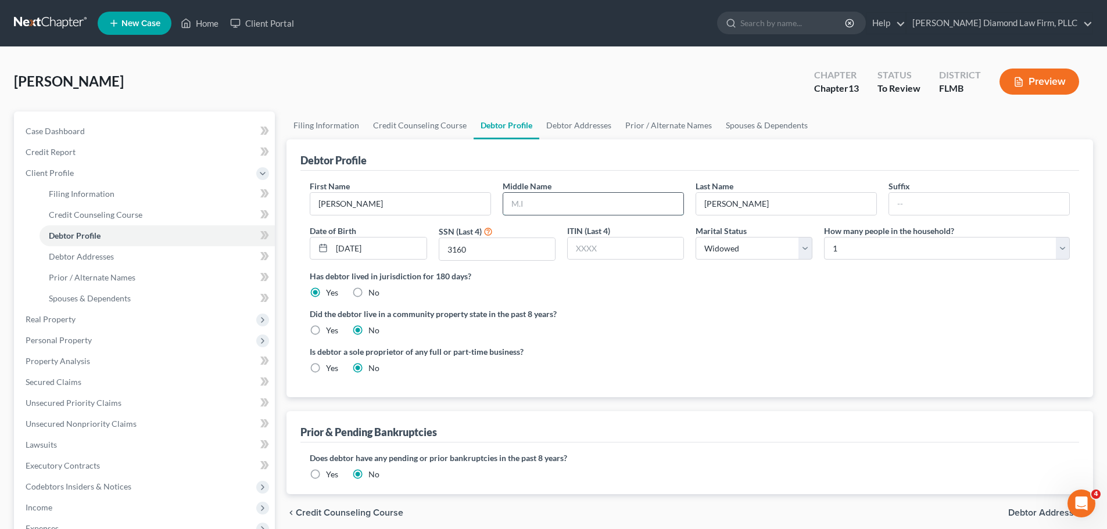
click at [532, 209] on input "text" at bounding box center [593, 204] width 180 height 22
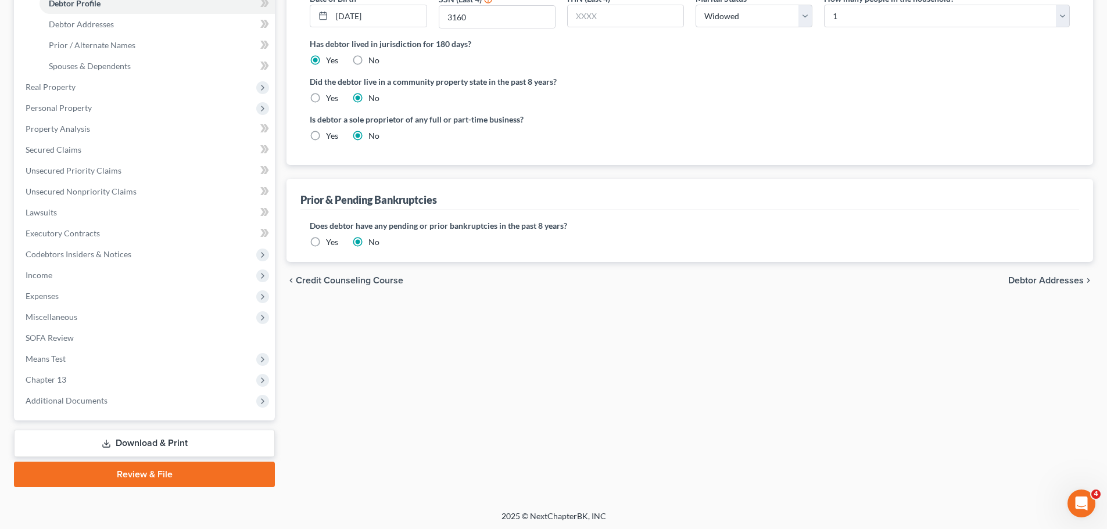
type input "[PERSON_NAME]"
click at [113, 435] on link "Download & Print" at bounding box center [144, 443] width 261 height 27
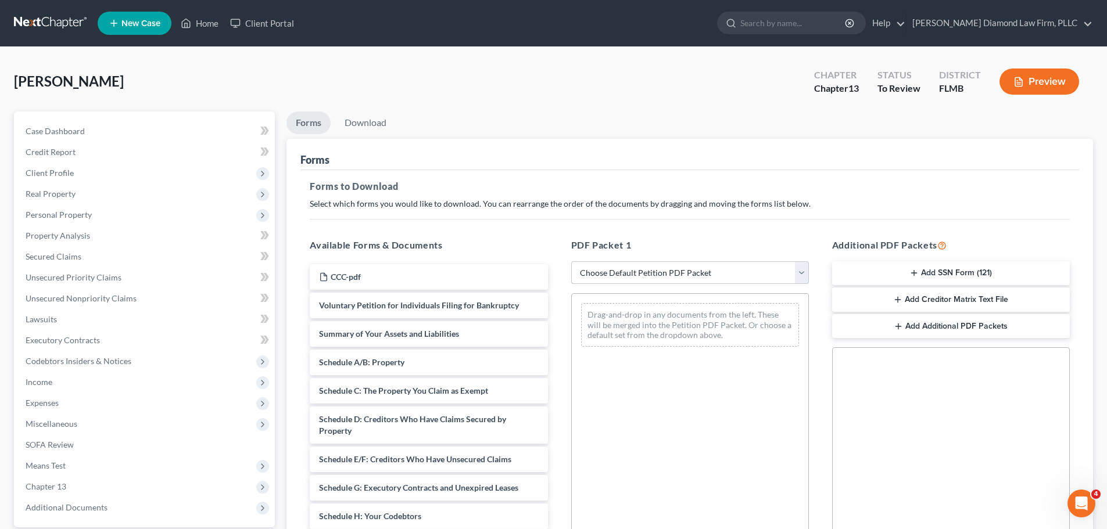
click at [607, 278] on select "Choose Default Petition PDF Packet Complete Bankruptcy Petition (all forms and …" at bounding box center [690, 272] width 238 height 23
drag, startPoint x: 607, startPoint y: 278, endPoint x: 616, endPoint y: 277, distance: 8.8
click at [607, 278] on select "Choose Default Petition PDF Packet Complete Bankruptcy Petition (all forms and …" at bounding box center [690, 272] width 238 height 23
click at [890, 271] on button "Add SSN Form (121)" at bounding box center [951, 273] width 238 height 24
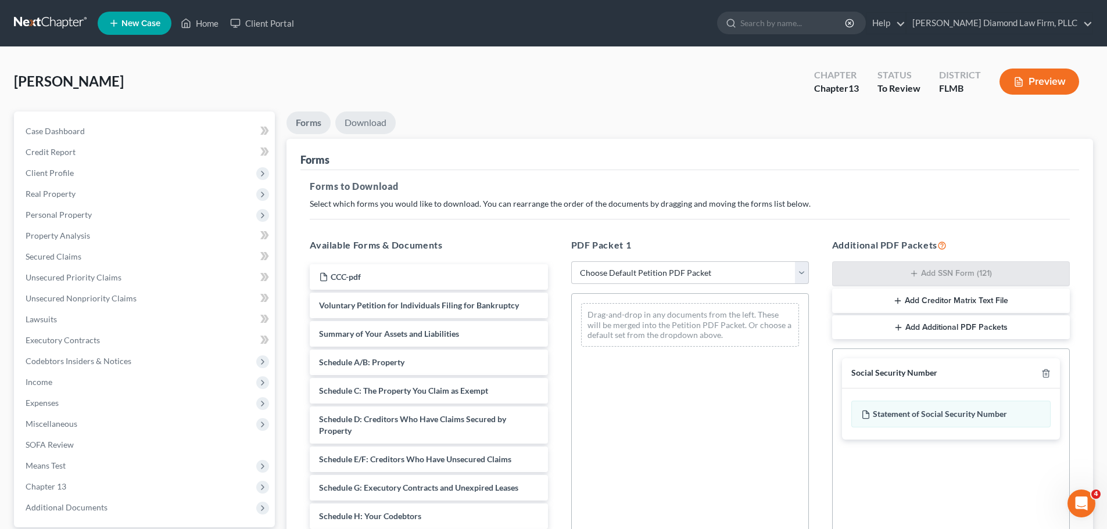
click at [379, 118] on link "Download" at bounding box center [365, 123] width 60 height 23
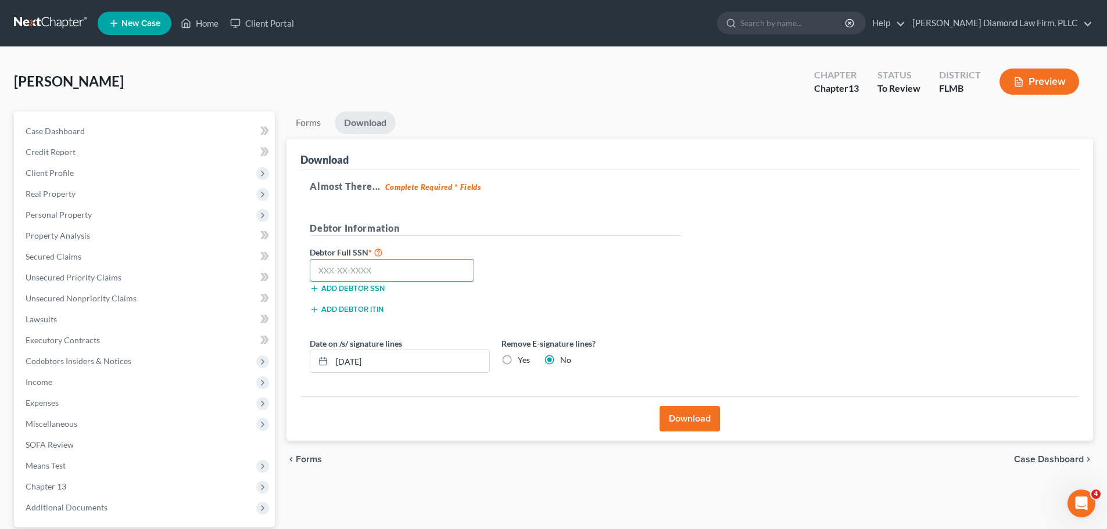
click at [367, 277] on input "text" at bounding box center [392, 270] width 164 height 23
type input "075-60-3160"
click at [693, 417] on button "Download" at bounding box center [689, 419] width 60 height 26
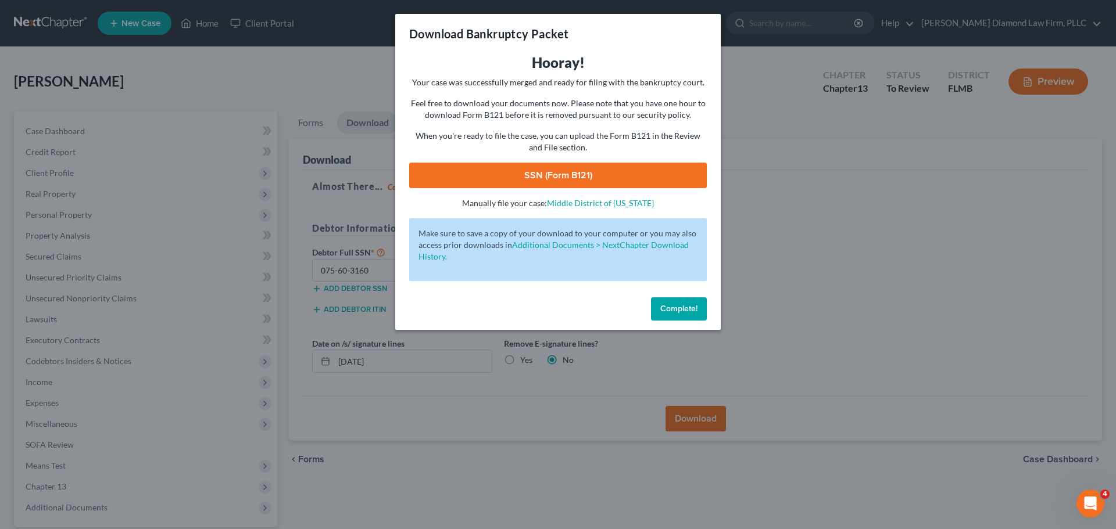
click at [535, 171] on link "SSN (Form B121)" at bounding box center [557, 176] width 297 height 26
click at [688, 306] on span "Complete!" at bounding box center [678, 309] width 37 height 10
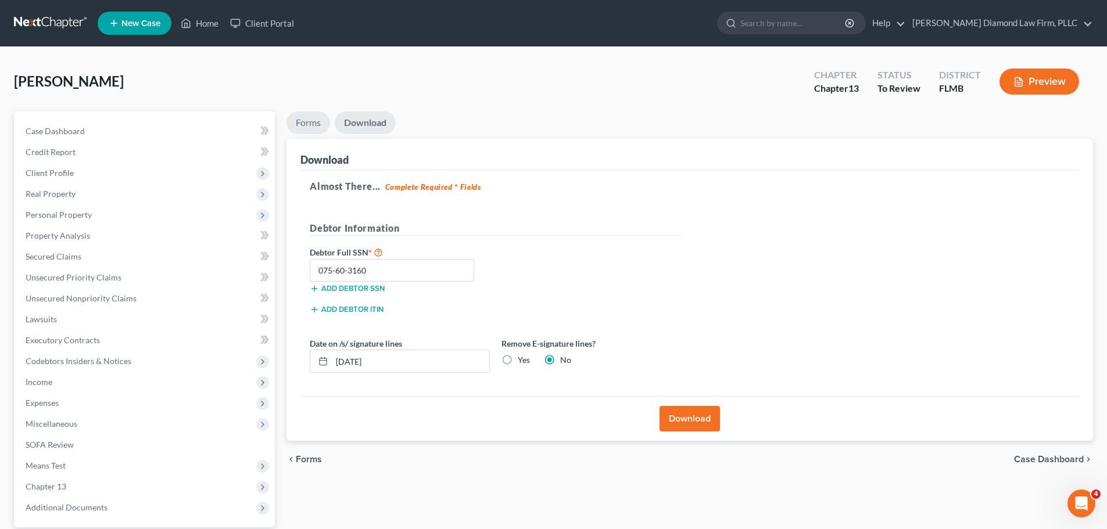
click at [307, 120] on link "Forms" at bounding box center [308, 123] width 44 height 23
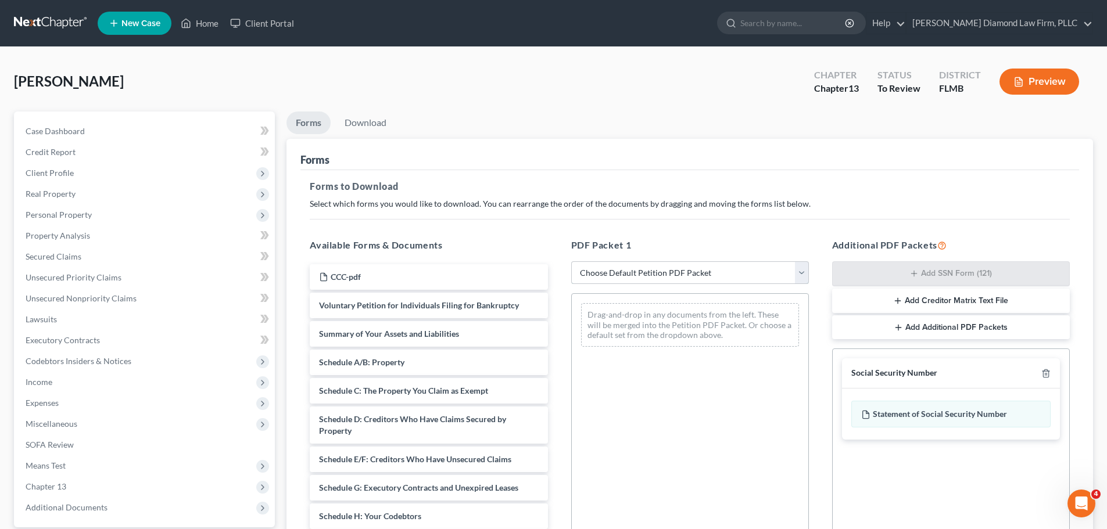
click at [628, 272] on select "Choose Default Petition PDF Packet Complete Bankruptcy Petition (all forms and …" at bounding box center [690, 272] width 238 height 23
click at [571, 261] on select "Choose Default Petition PDF Packet Complete Bankruptcy Petition (all forms and …" at bounding box center [690, 272] width 238 height 23
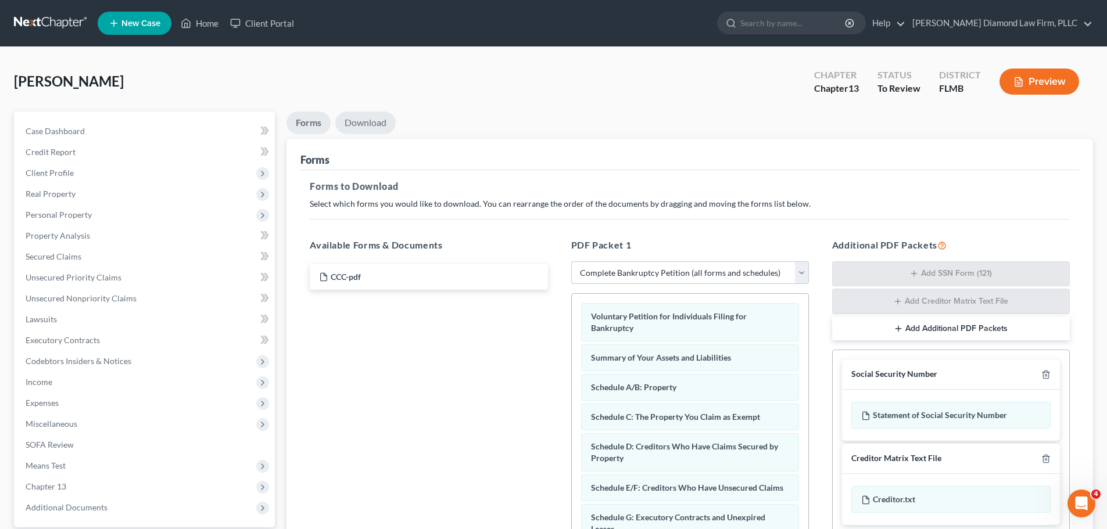
click at [377, 122] on link "Download" at bounding box center [365, 123] width 60 height 23
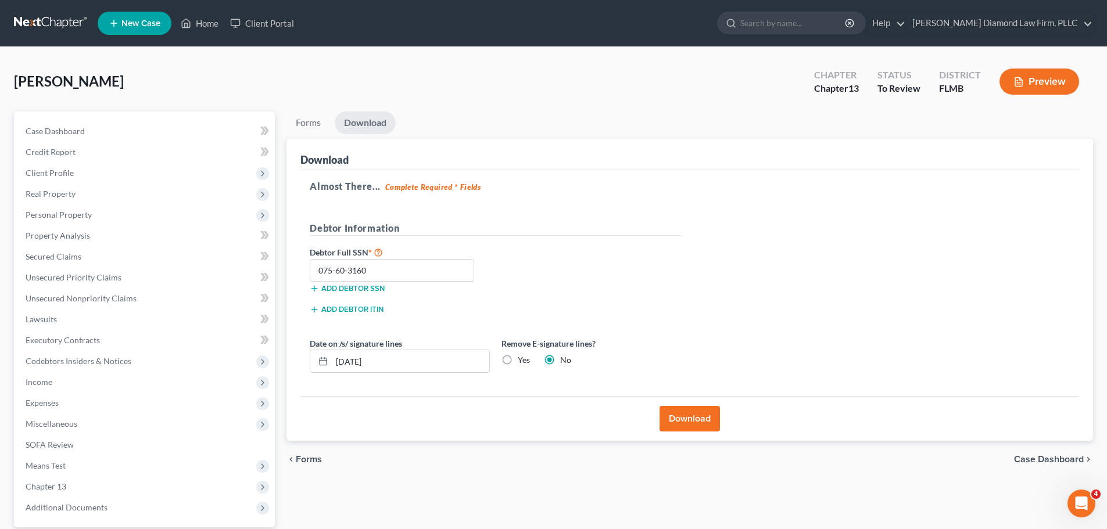
click at [679, 417] on button "Download" at bounding box center [689, 419] width 60 height 26
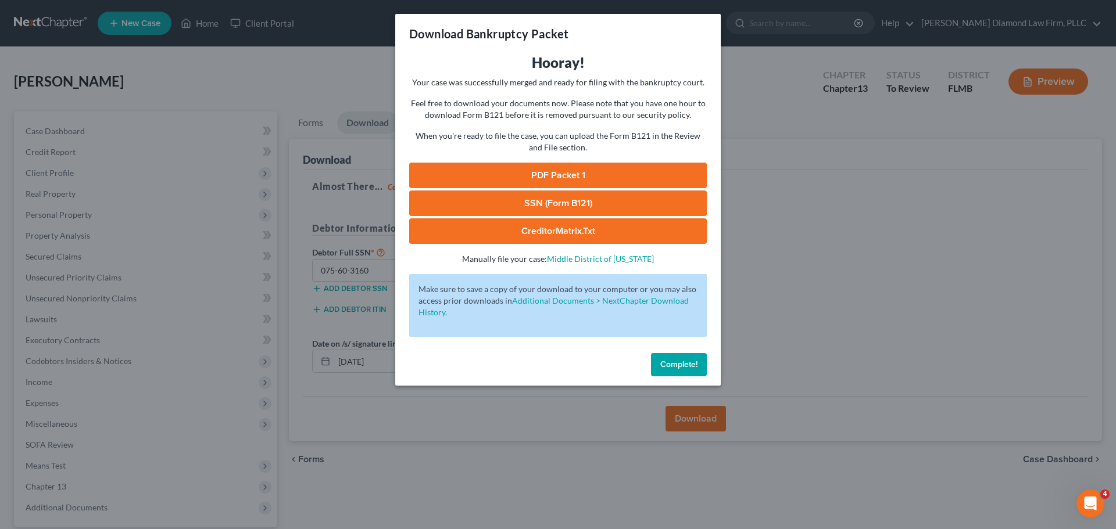
click at [513, 170] on link "PDF Packet 1" at bounding box center [557, 176] width 297 height 26
drag, startPoint x: 686, startPoint y: 368, endPoint x: 600, endPoint y: 317, distance: 100.0
click at [686, 368] on span "Complete!" at bounding box center [678, 365] width 37 height 10
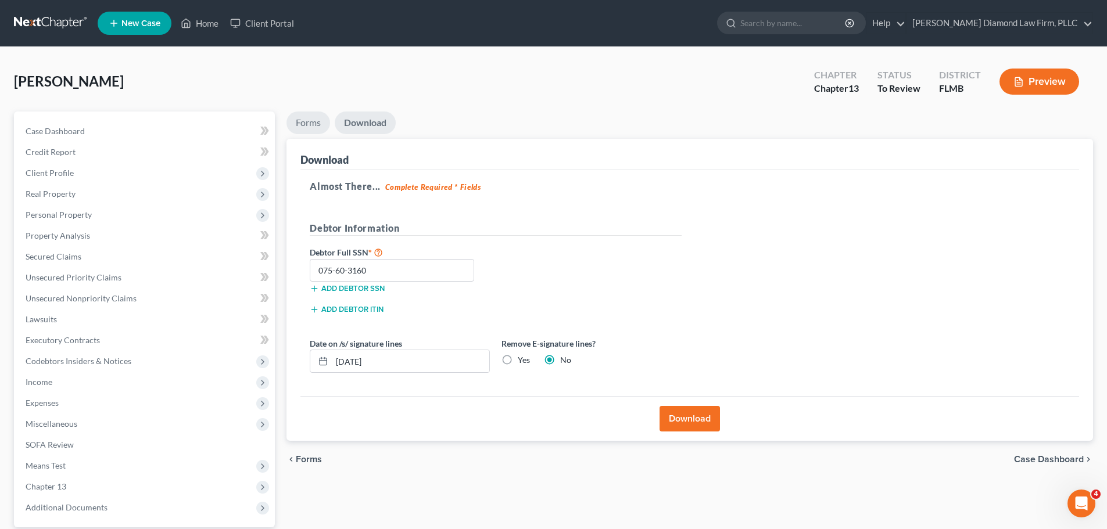
click at [311, 127] on link "Forms" at bounding box center [308, 123] width 44 height 23
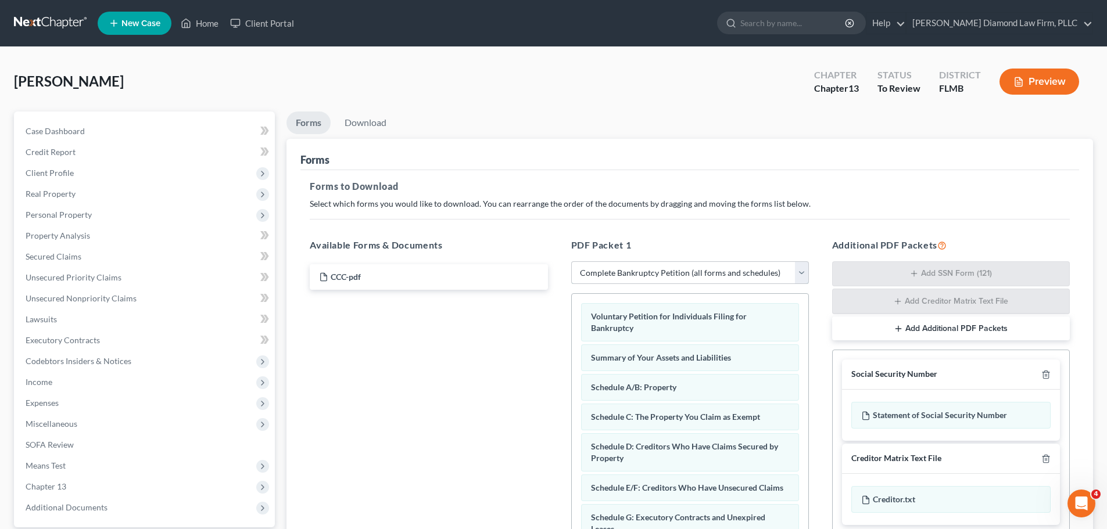
click at [610, 274] on select "Choose Default Petition PDF Packet Complete Bankruptcy Petition (all forms and …" at bounding box center [690, 272] width 238 height 23
select select "3"
click at [571, 261] on select "Choose Default Petition PDF Packet Complete Bankruptcy Petition (all forms and …" at bounding box center [690, 272] width 238 height 23
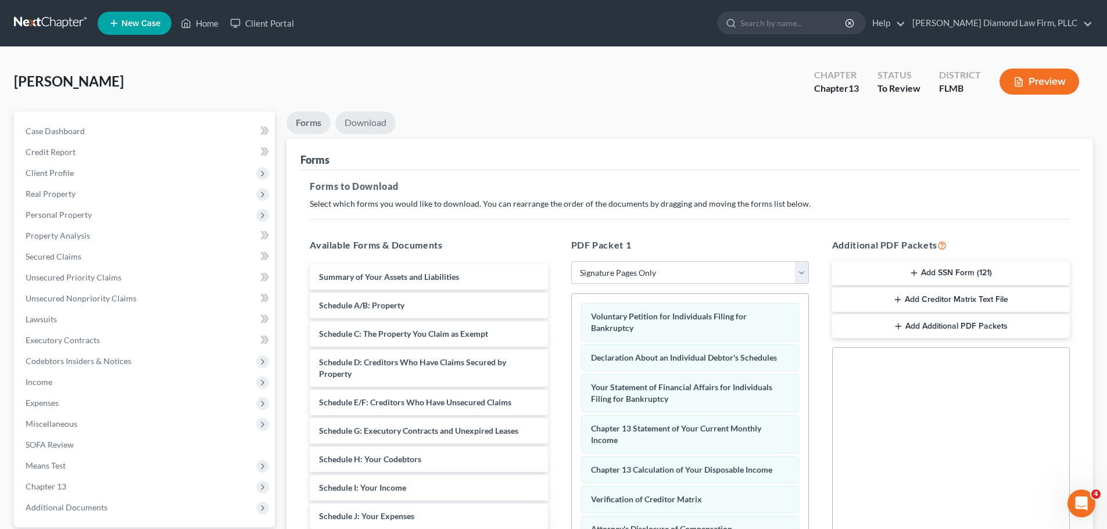
click at [356, 121] on link "Download" at bounding box center [365, 123] width 60 height 23
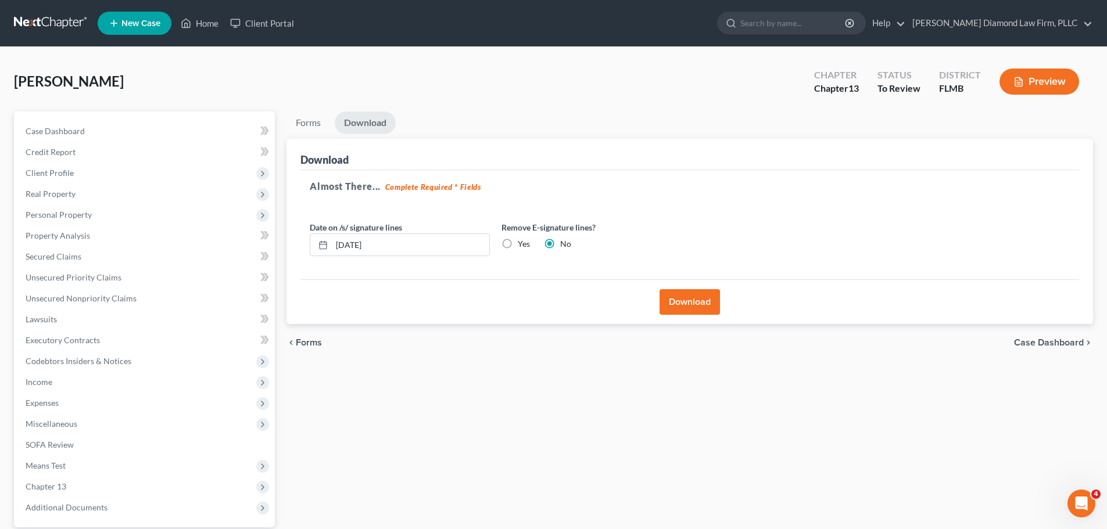
click at [691, 292] on button "Download" at bounding box center [689, 302] width 60 height 26
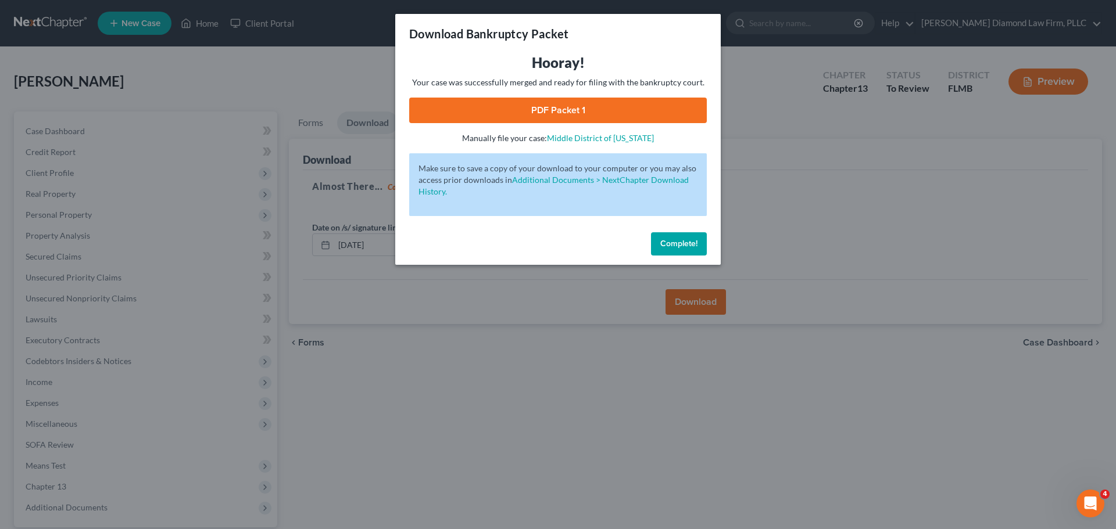
click at [700, 233] on button "Complete!" at bounding box center [679, 243] width 56 height 23
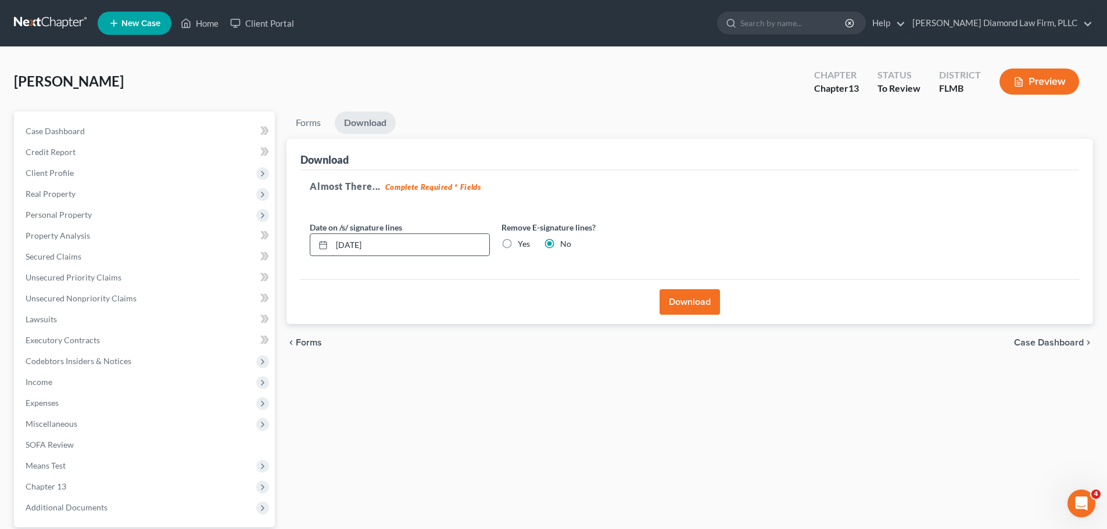
drag, startPoint x: 392, startPoint y: 239, endPoint x: 321, endPoint y: 243, distance: 71.6
click at [321, 243] on div "[DATE]" at bounding box center [400, 245] width 180 height 23
click at [522, 242] on label "Yes" at bounding box center [524, 244] width 12 height 12
click at [522, 242] on input "Yes" at bounding box center [526, 242] width 8 height 8
radio input "true"
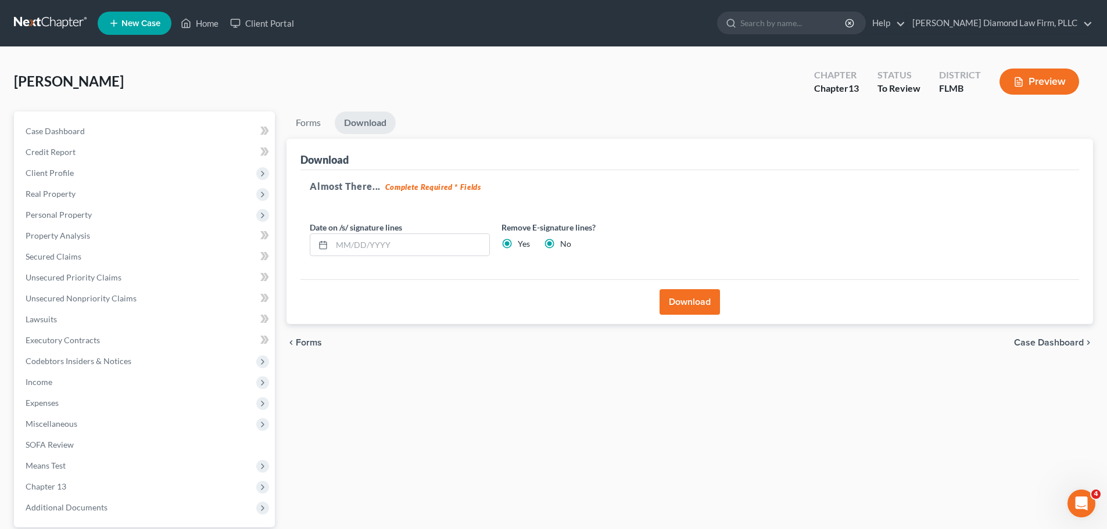
radio input "false"
click at [683, 302] on button "Download" at bounding box center [689, 302] width 60 height 26
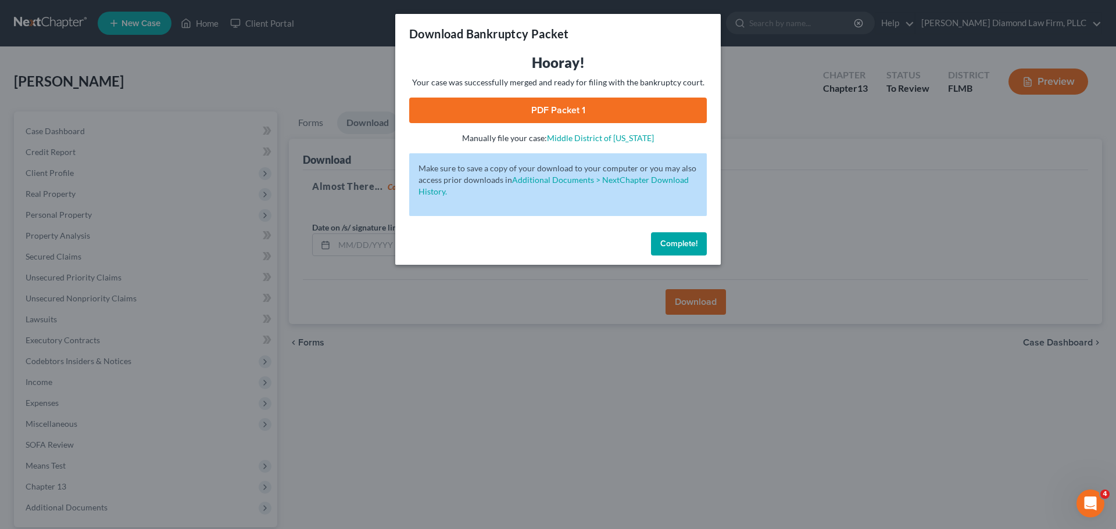
click at [499, 95] on div "Hooray! Your case was successfully merged and ready for filing with the bankrup…" at bounding box center [557, 98] width 297 height 91
click at [497, 107] on link "PDF Packet 1" at bounding box center [557, 111] width 297 height 26
drag, startPoint x: 697, startPoint y: 245, endPoint x: 383, endPoint y: 248, distance: 313.8
click at [697, 245] on button "Complete!" at bounding box center [679, 243] width 56 height 23
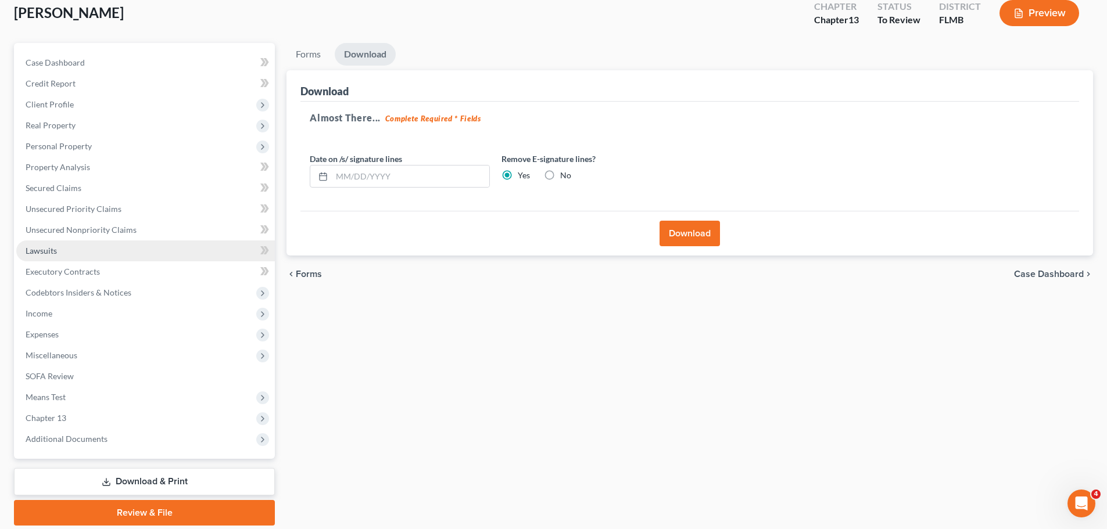
scroll to position [51, 0]
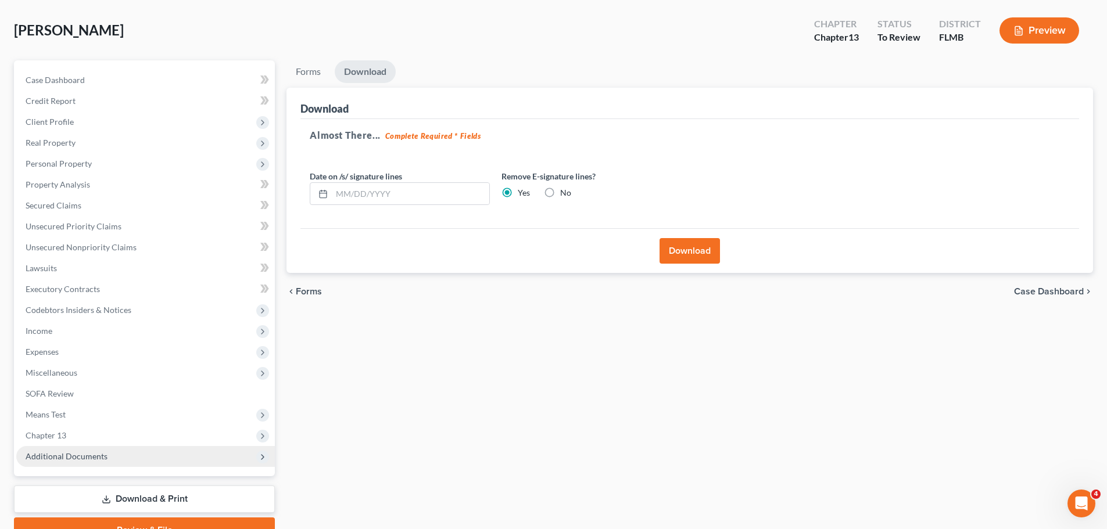
click at [94, 457] on span "Additional Documents" at bounding box center [67, 456] width 82 height 10
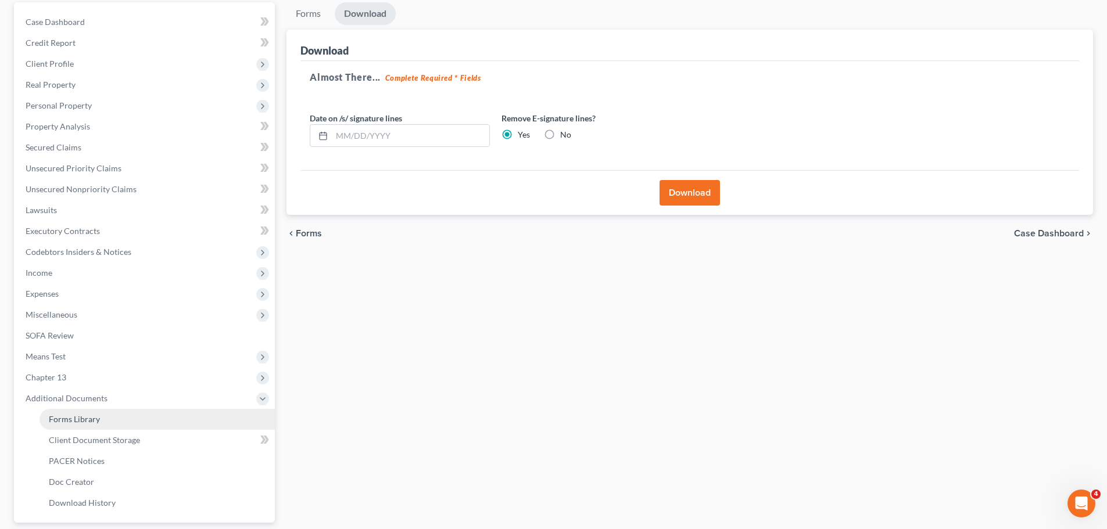
click at [86, 424] on span "Forms Library" at bounding box center [74, 419] width 51 height 10
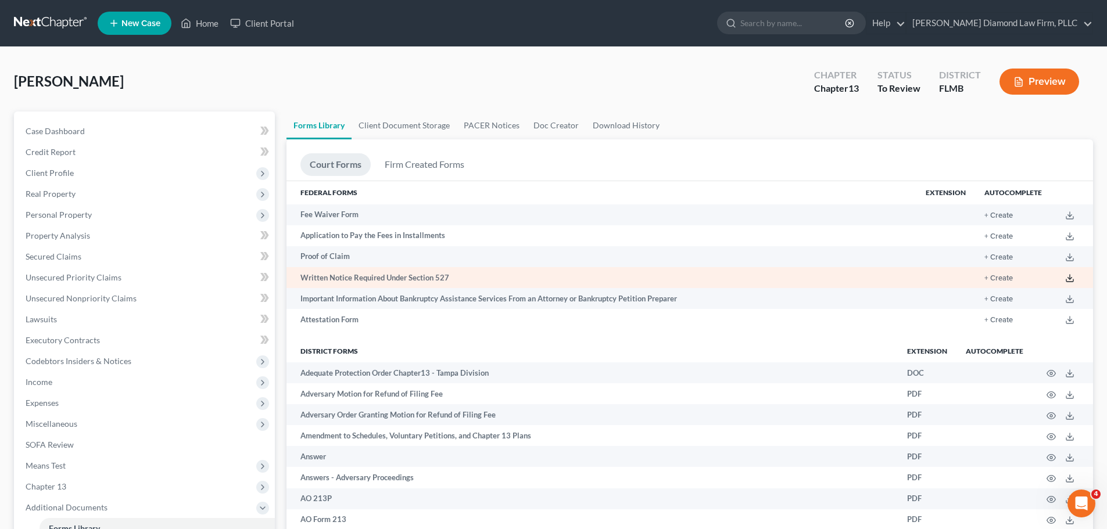
click at [1070, 278] on line at bounding box center [1070, 277] width 0 height 5
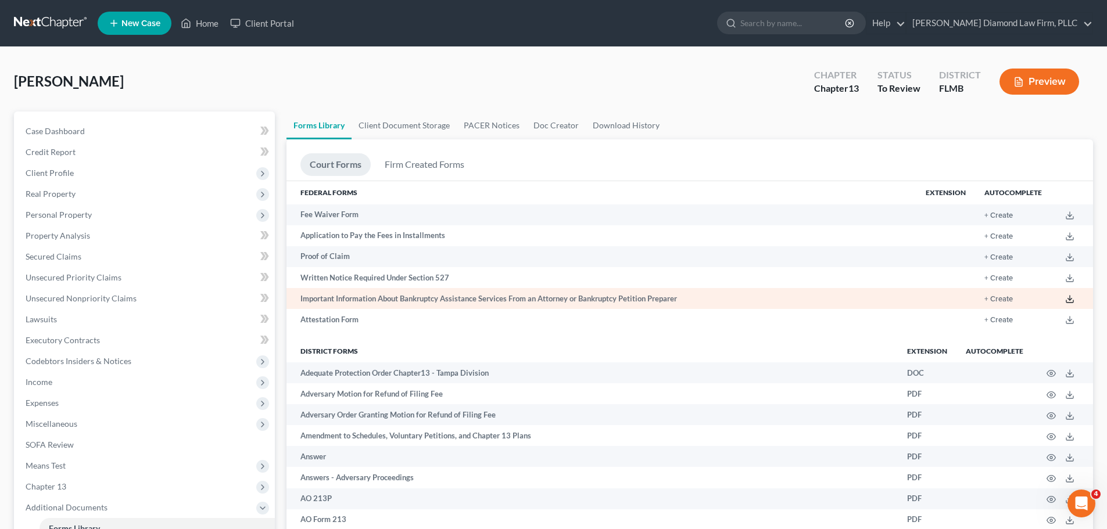
click at [1064, 300] on td at bounding box center [1072, 298] width 42 height 21
click at [1070, 300] on line at bounding box center [1070, 298] width 0 height 5
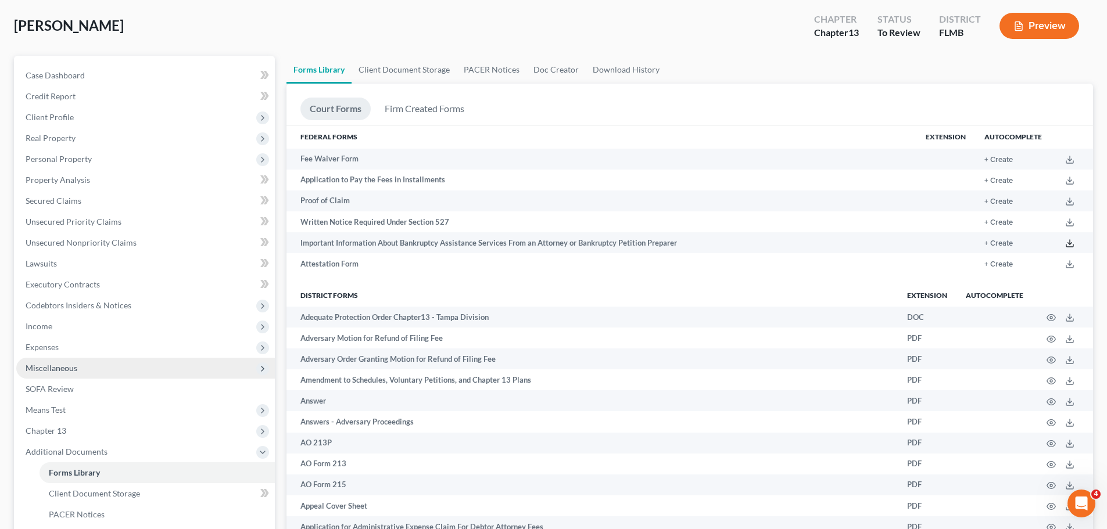
scroll to position [116, 0]
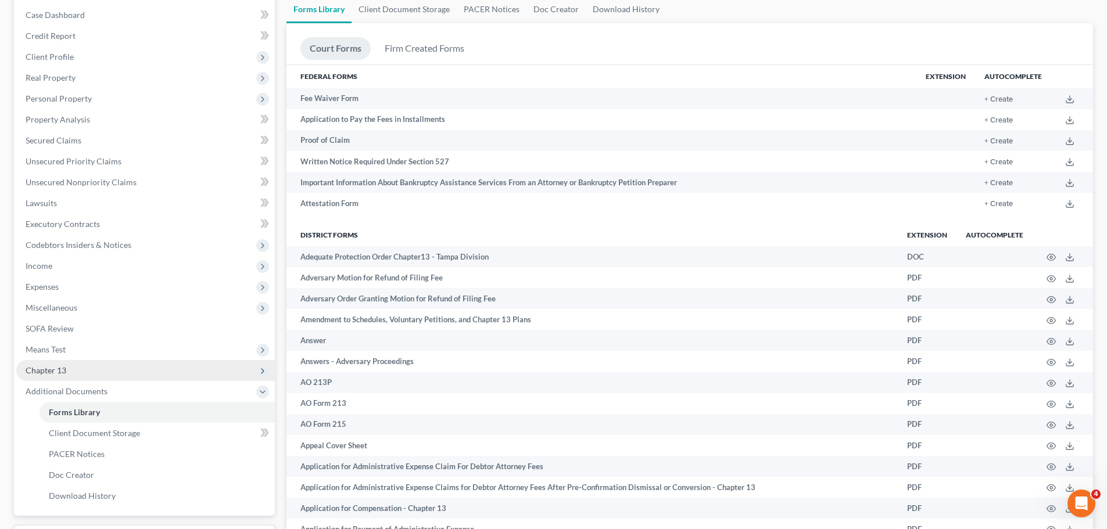
click at [80, 368] on span "Chapter 13" at bounding box center [145, 370] width 259 height 21
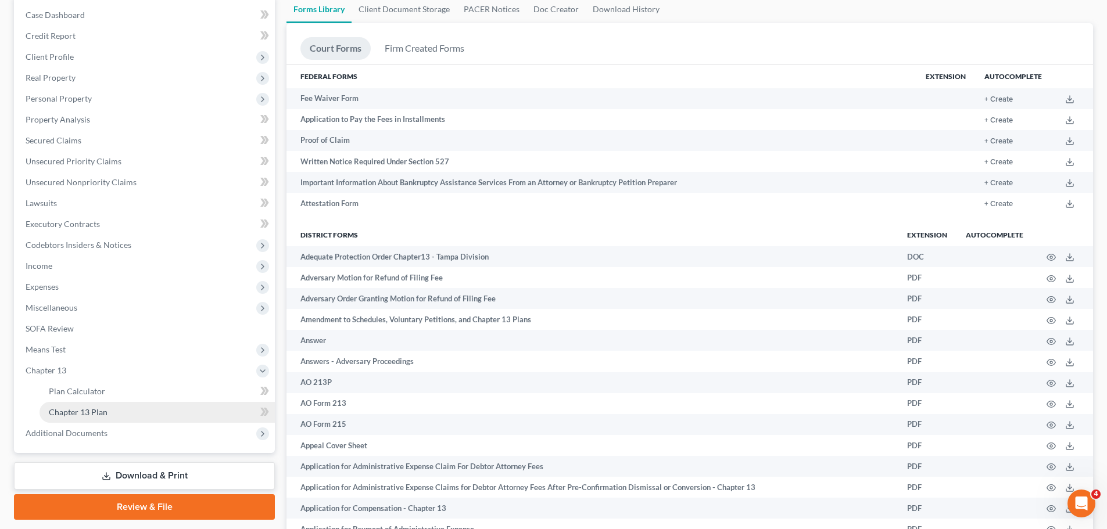
click at [95, 414] on span "Chapter 13 Plan" at bounding box center [78, 412] width 59 height 10
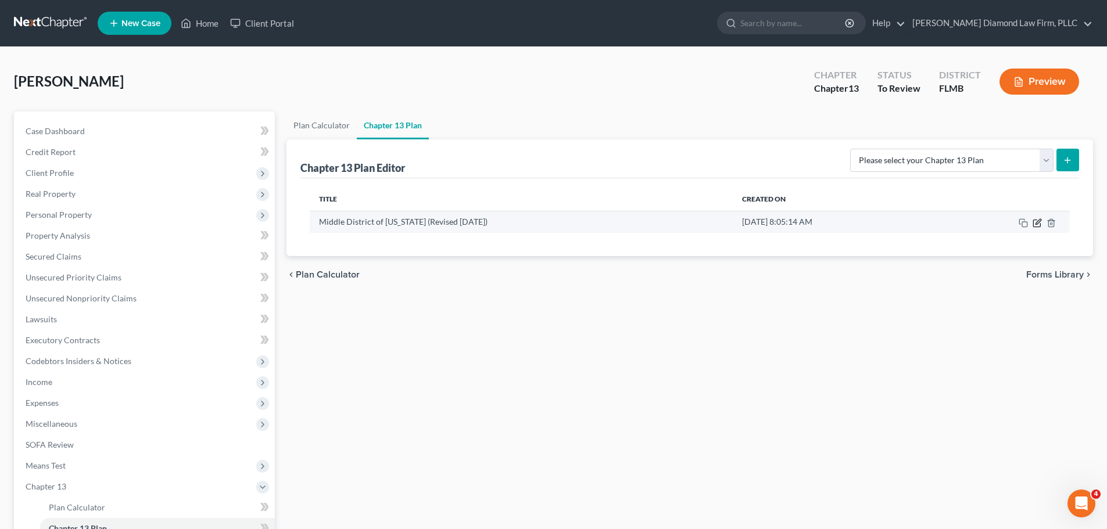
click at [1040, 221] on icon "button" at bounding box center [1037, 221] width 5 height 5
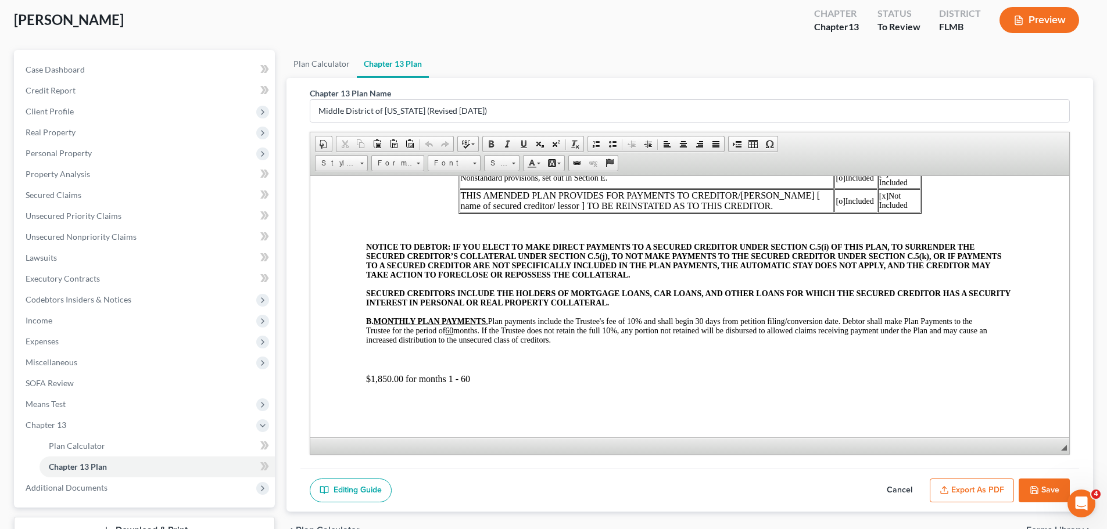
scroll to position [151, 0]
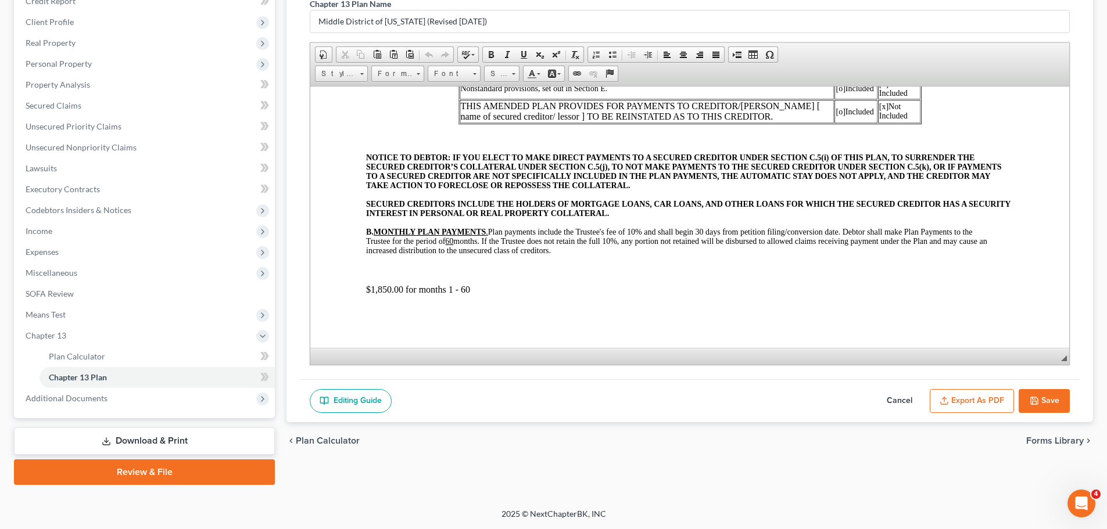
click at [976, 402] on button "Export as PDF" at bounding box center [972, 401] width 84 height 24
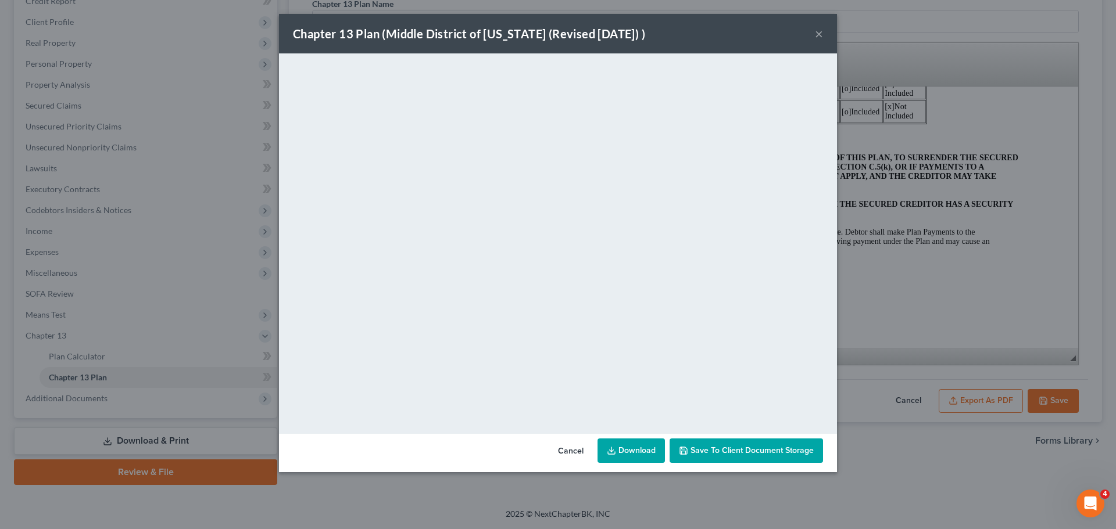
click at [624, 447] on link "Download" at bounding box center [630, 451] width 67 height 24
drag, startPoint x: 819, startPoint y: 33, endPoint x: 772, endPoint y: 59, distance: 53.6
click at [819, 33] on button "×" at bounding box center [819, 34] width 8 height 14
